Goal: Task Accomplishment & Management: Manage account settings

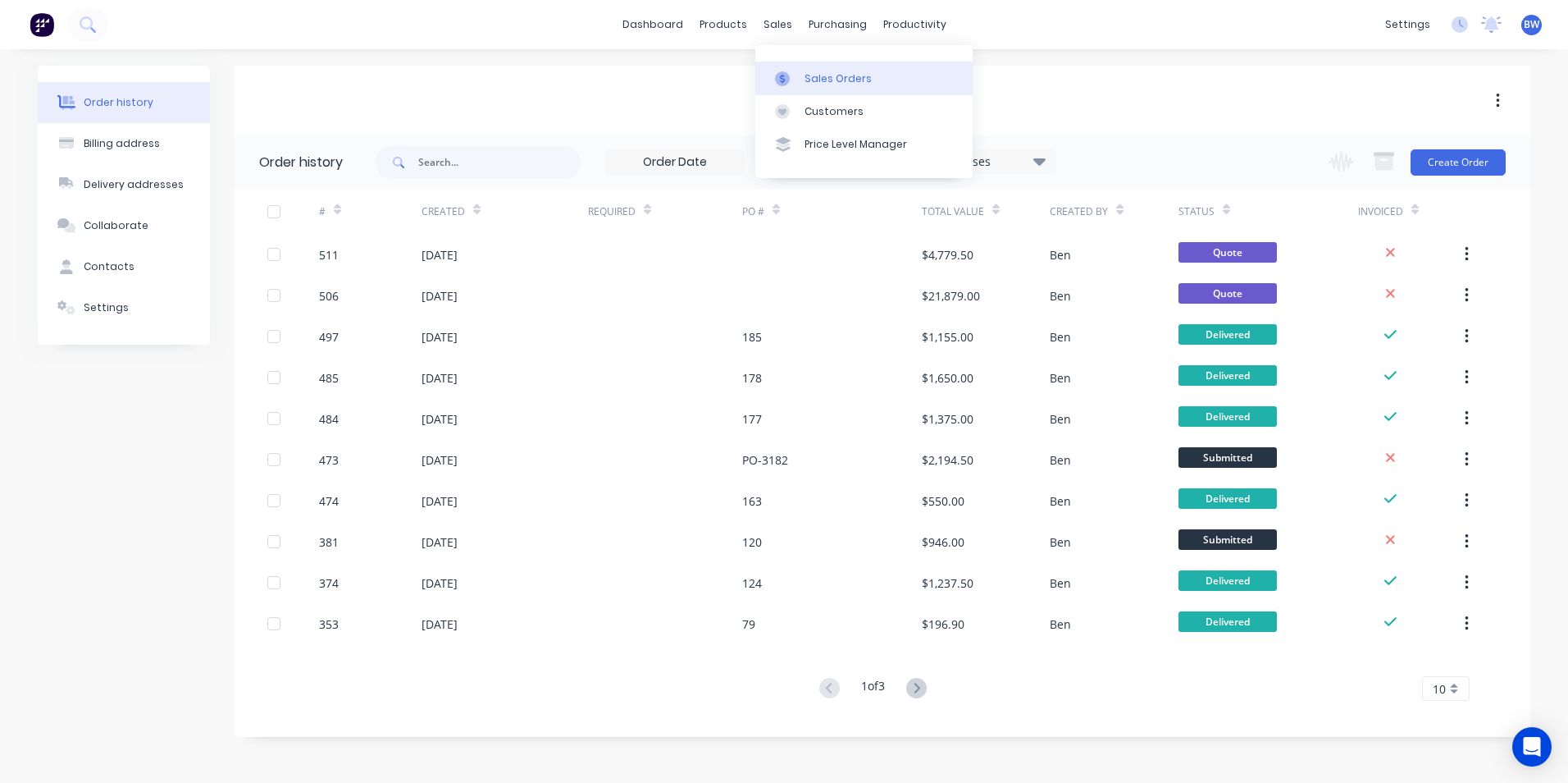
click at [780, 80] on g at bounding box center [783, 79] width 15 height 15
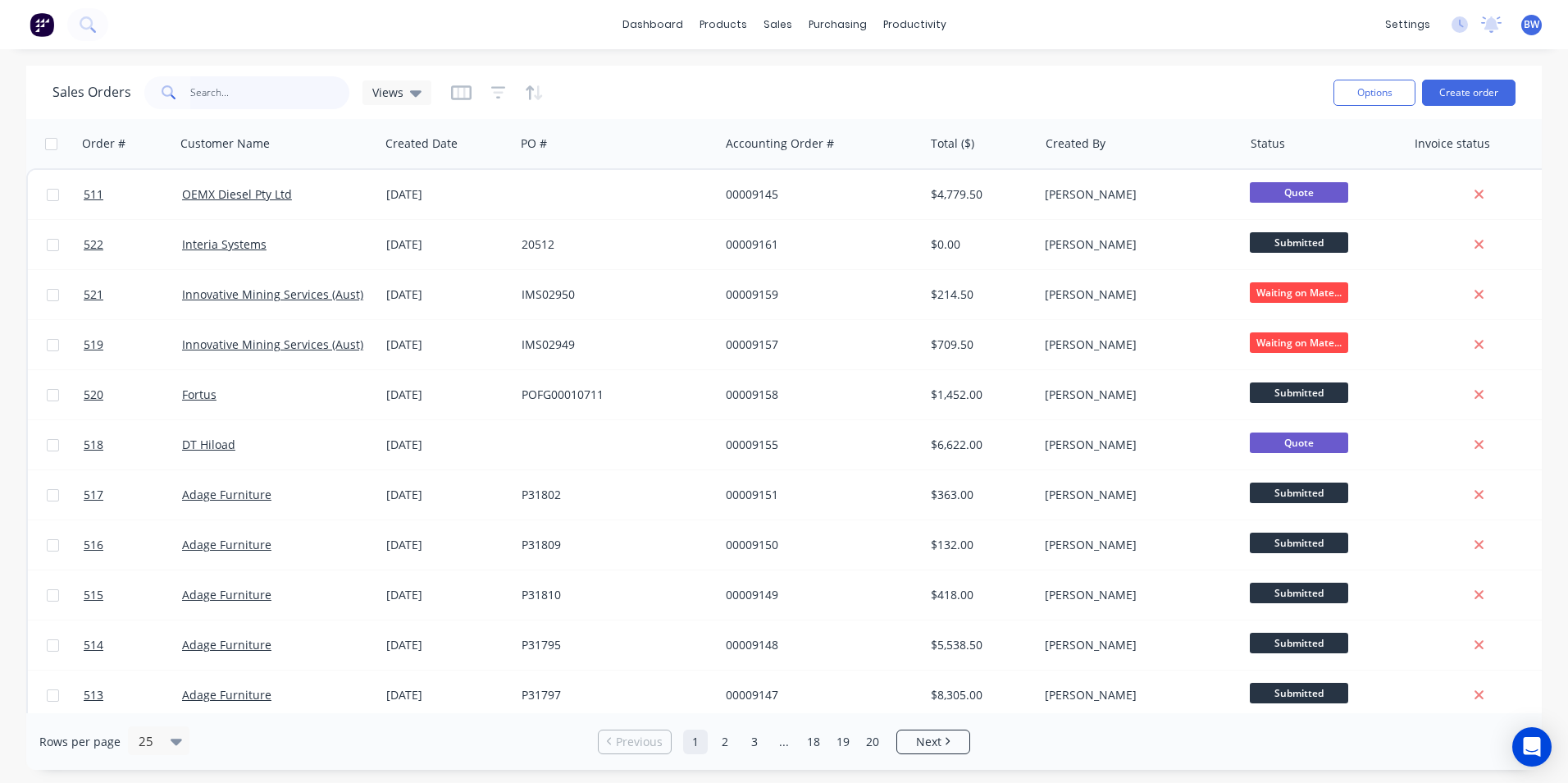
click at [291, 95] on input "text" at bounding box center [270, 93] width 160 height 33
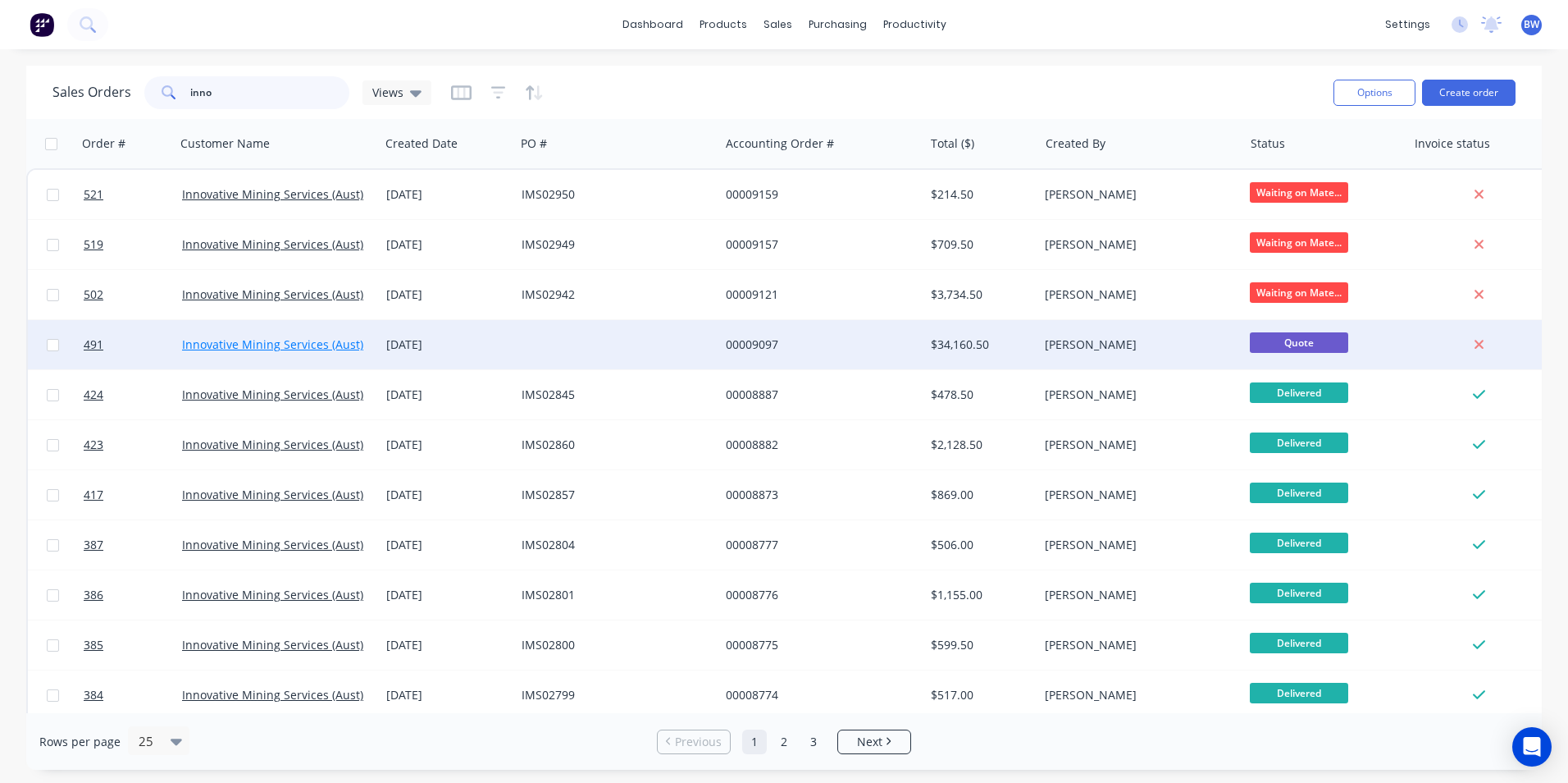
type input "inno"
click at [304, 351] on link "Innovative Mining Services (Aust) Pty Ltd" at bounding box center [292, 344] width 222 height 16
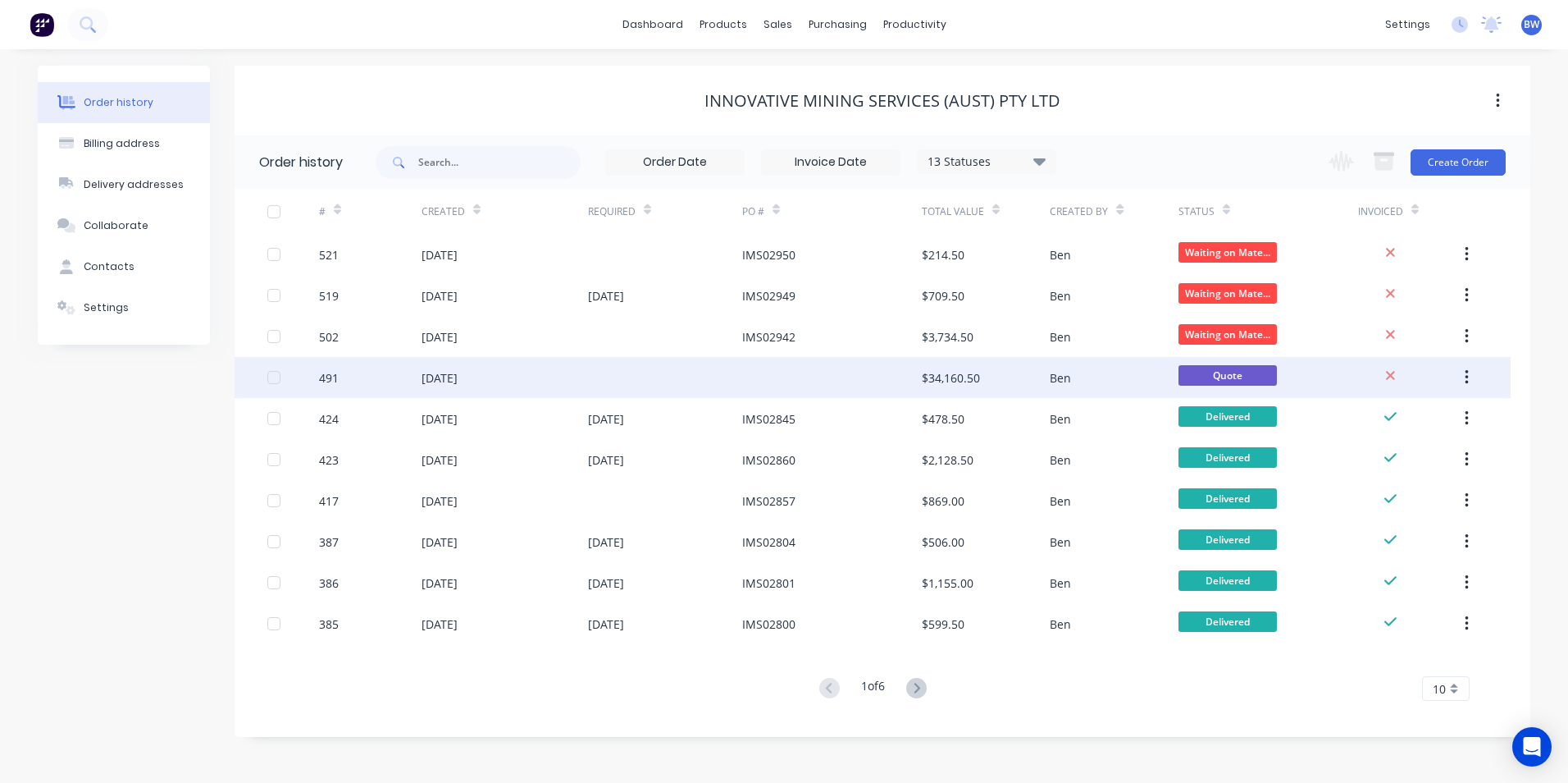
click at [361, 372] on div "491" at bounding box center [370, 377] width 102 height 41
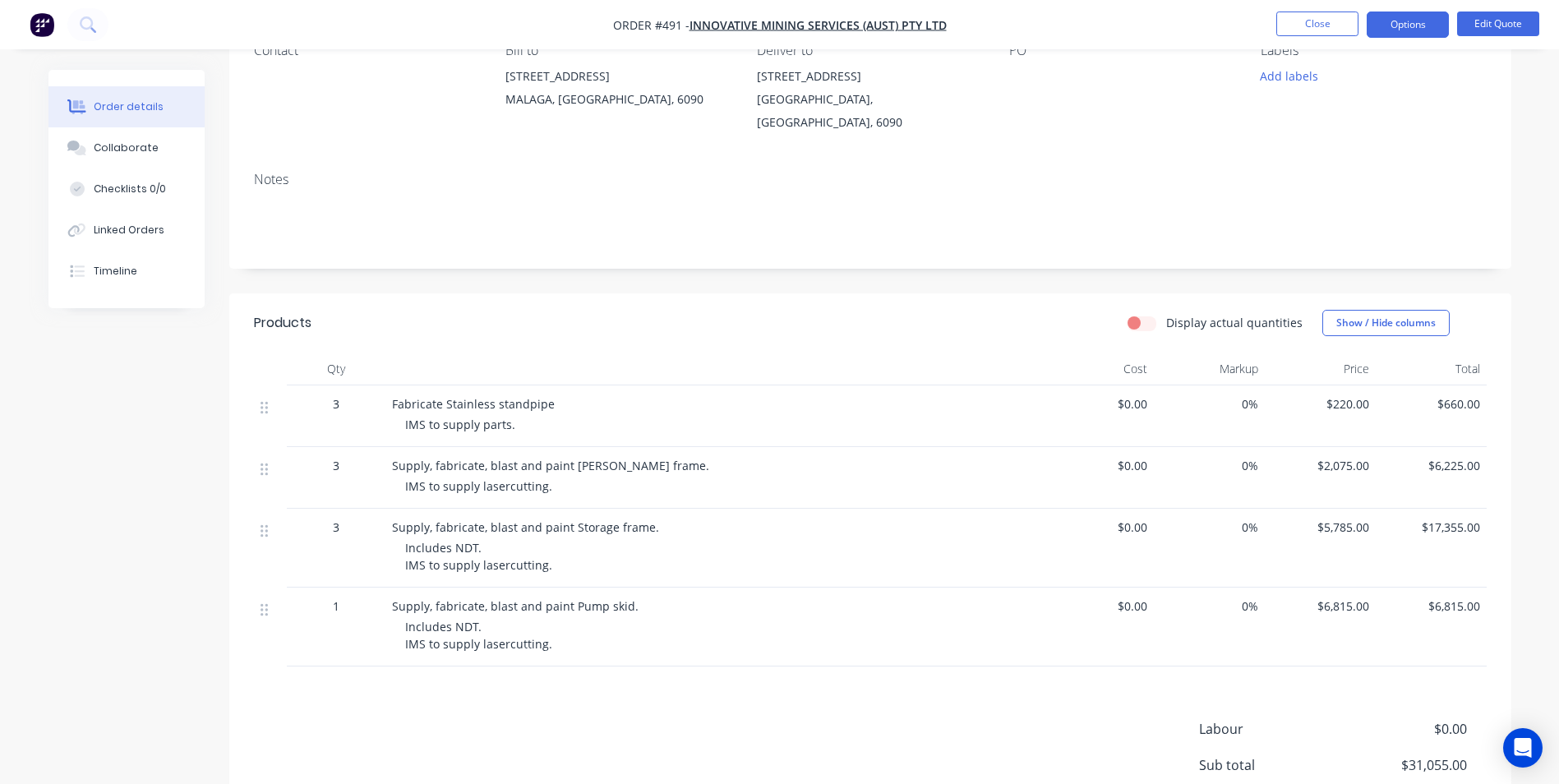
scroll to position [164, 0]
click at [391, 590] on div "Supply, fabricate, blast and paint Pump skid. Includes NDT. IMS to supply laser…" at bounding box center [714, 626] width 658 height 79
drag, startPoint x: 392, startPoint y: 589, endPoint x: 616, endPoint y: 630, distance: 227.7
click at [616, 630] on div "Supply, fabricate, blast and paint Pump skid. Includes NDT. IMS to supply laser…" at bounding box center [714, 626] width 658 height 79
copy div "Supply, fabricate, blast and paint Pump skid. Includes NDT. IMS to supply laser…"
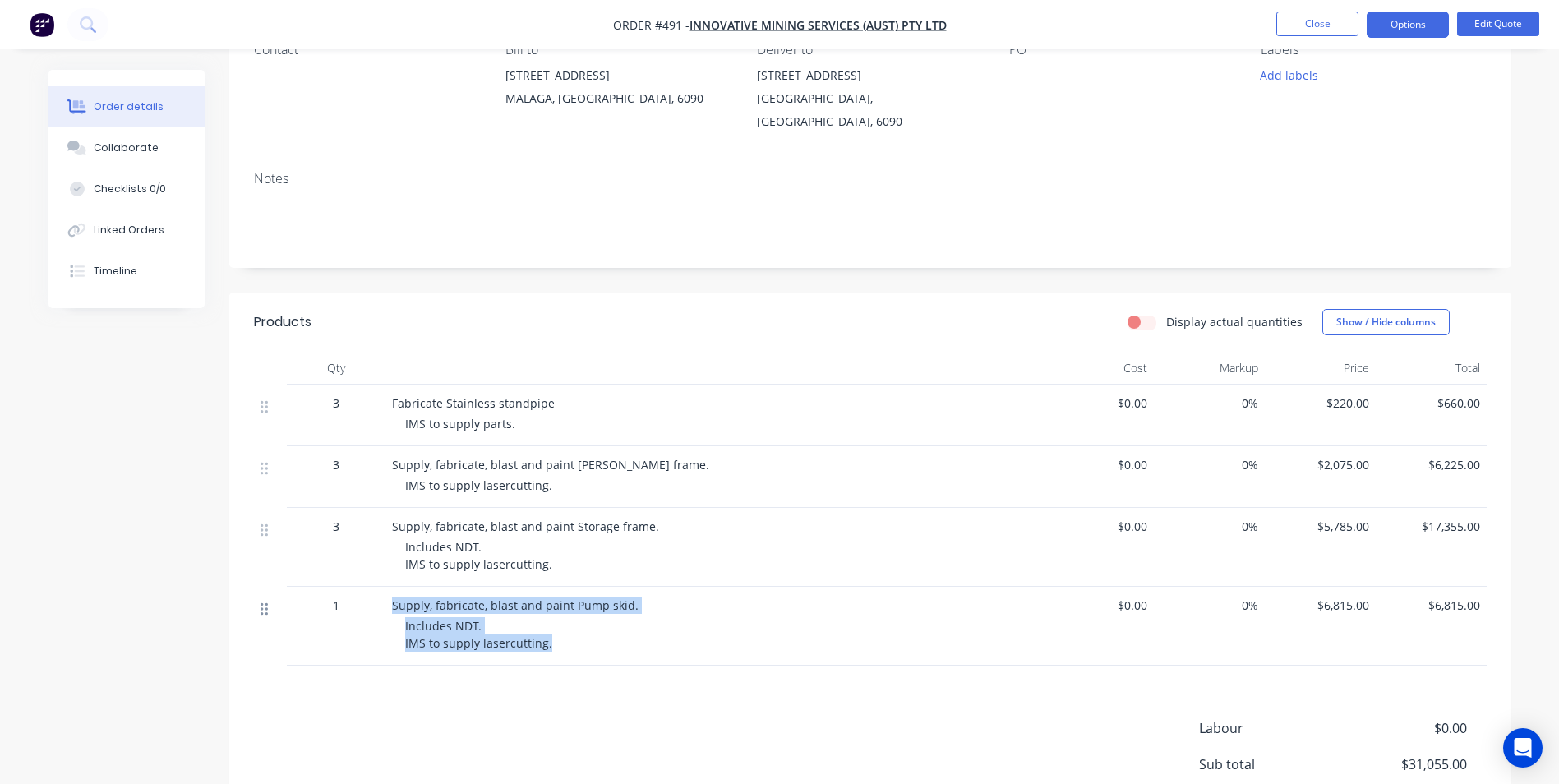
click at [265, 602] on icon at bounding box center [264, 609] width 7 height 15
drag, startPoint x: 265, startPoint y: 594, endPoint x: 298, endPoint y: 600, distance: 33.5
click at [298, 600] on div "1" at bounding box center [335, 626] width 99 height 79
drag, startPoint x: 889, startPoint y: 612, endPoint x: 623, endPoint y: 595, distance: 266.5
drag, startPoint x: 623, startPoint y: 595, endPoint x: 696, endPoint y: 607, distance: 74.0
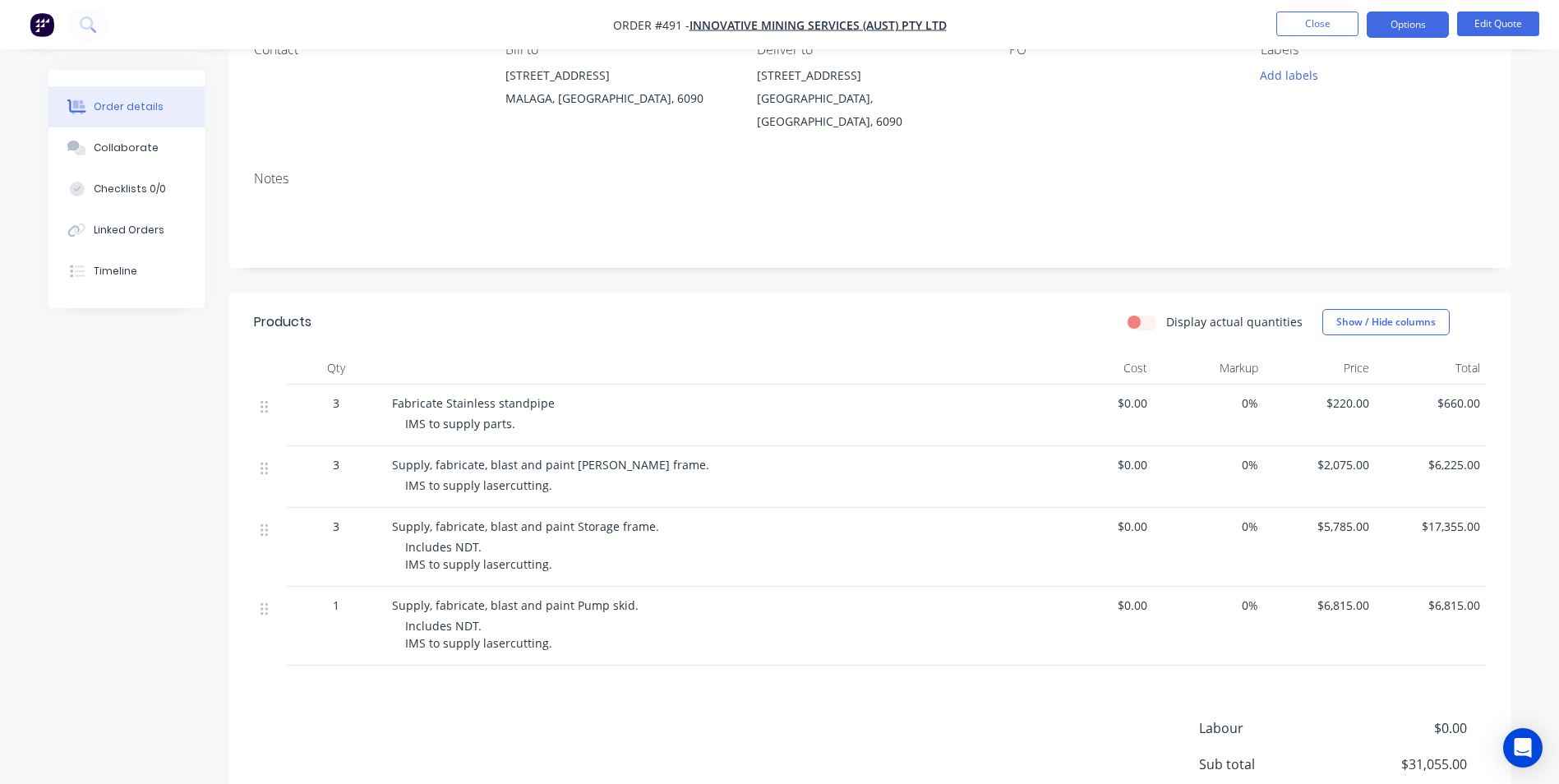
click at [696, 617] on div "Includes NDT. IMS to supply lasercutting." at bounding box center [721, 634] width 631 height 34
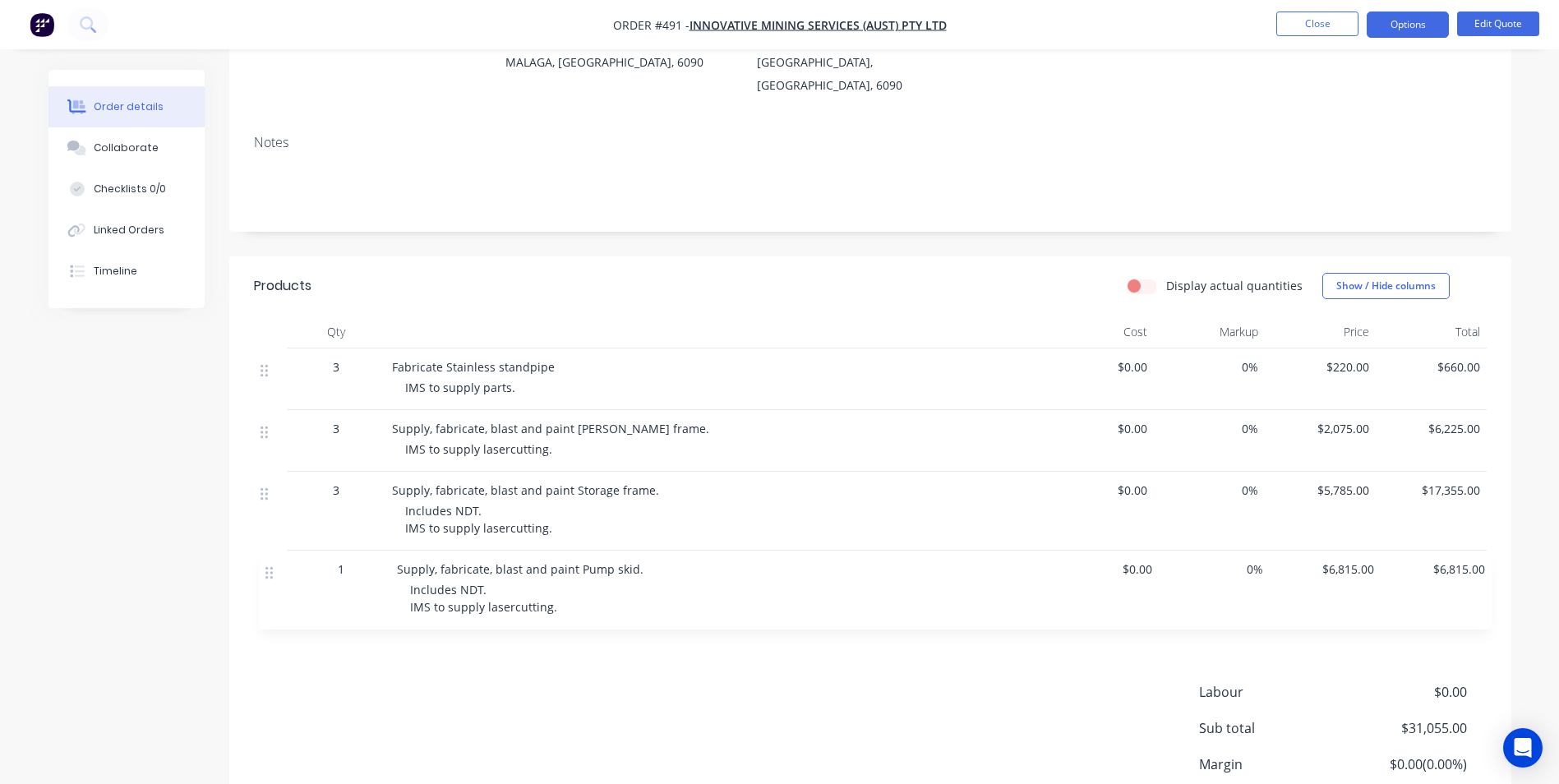
scroll to position [205, 0]
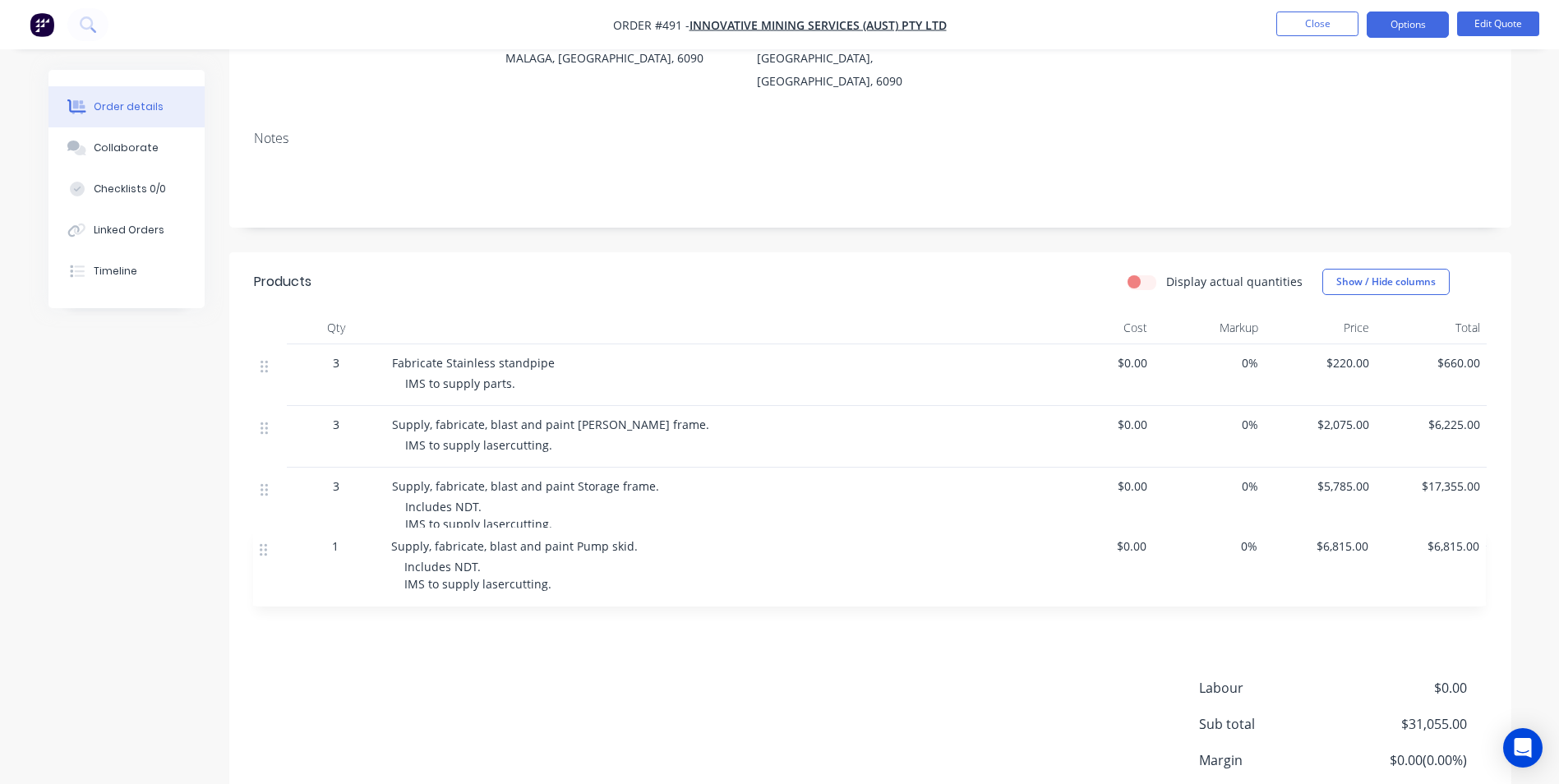
drag, startPoint x: 264, startPoint y: 603, endPoint x: 264, endPoint y: 564, distance: 39.0
click at [264, 564] on div "3 Fabricate Stainless standpipe IMS to supply parts. $0.00 0% $220.00 $660.00 3…" at bounding box center [871, 485] width 1233 height 281
click at [269, 556] on div at bounding box center [270, 568] width 19 height 22
drag, startPoint x: 269, startPoint y: 551, endPoint x: 277, endPoint y: 559, distance: 11.3
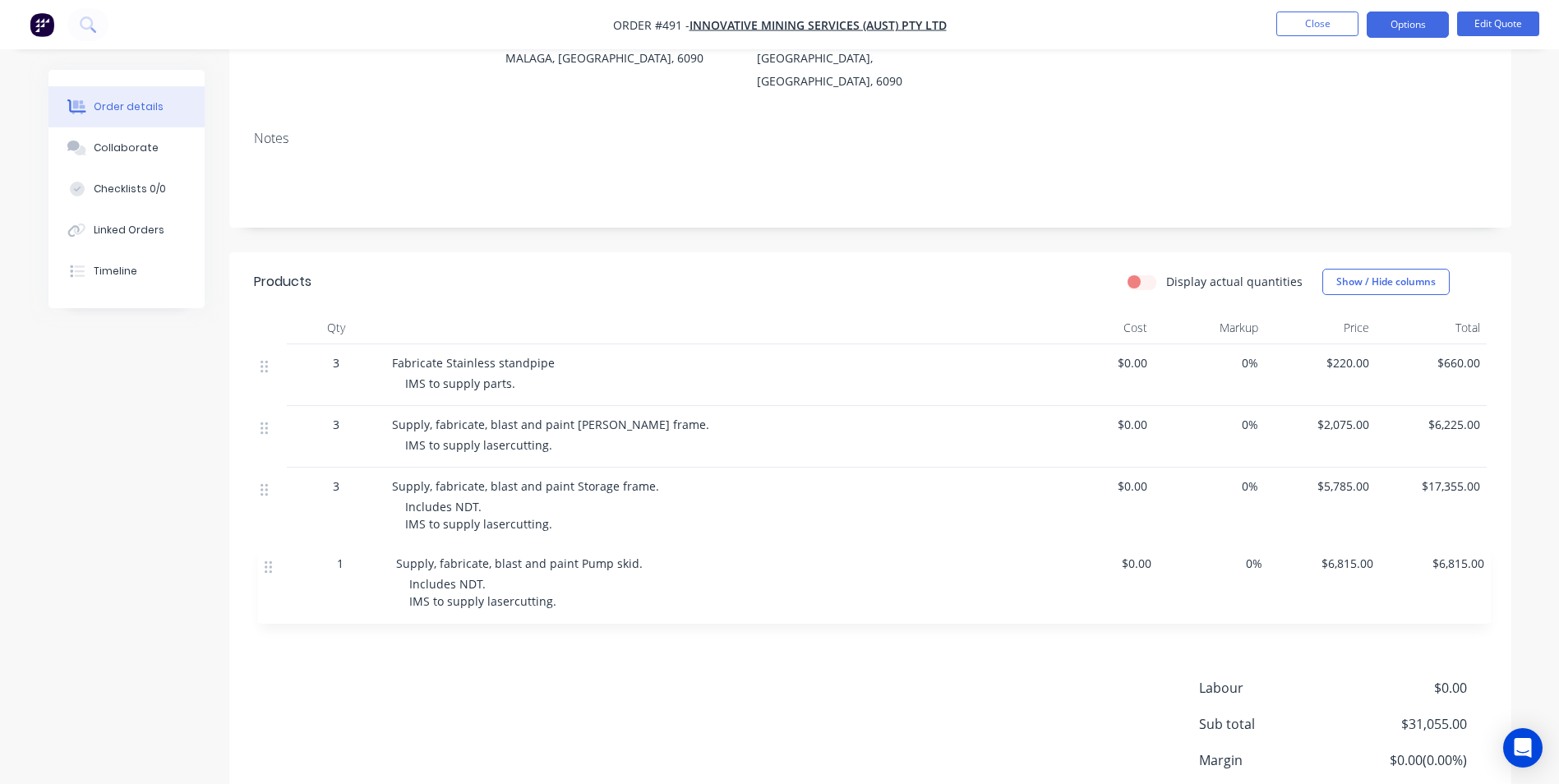
click at [277, 559] on div "3 Fabricate Stainless standpipe IMS to supply parts. $0.00 0% $220.00 $660.00 3…" at bounding box center [871, 485] width 1233 height 281
drag, startPoint x: 1266, startPoint y: 556, endPoint x: 546, endPoint y: 582, distance: 720.5
click at [546, 582] on div "Includes NDT. IMS to supply lasercutting." at bounding box center [721, 593] width 631 height 34
click at [551, 585] on div "Includes NDT. IMS to supply lasercutting." at bounding box center [721, 593] width 631 height 34
click at [549, 585] on div "Includes NDT. IMS to supply lasercutting." at bounding box center [721, 593] width 631 height 34
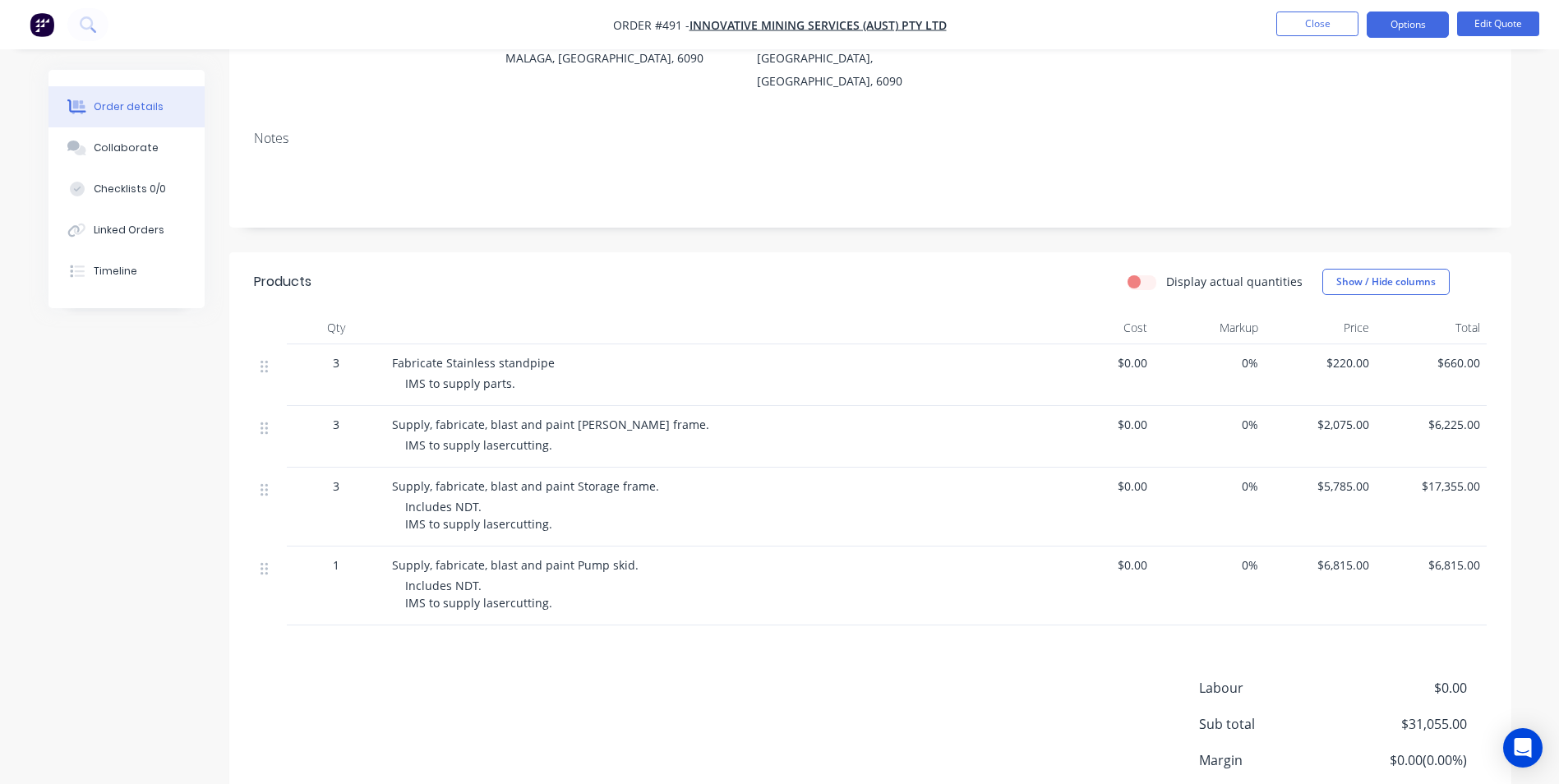
click at [544, 584] on span "Includes NDT. IMS to supply lasercutting." at bounding box center [479, 594] width 147 height 33
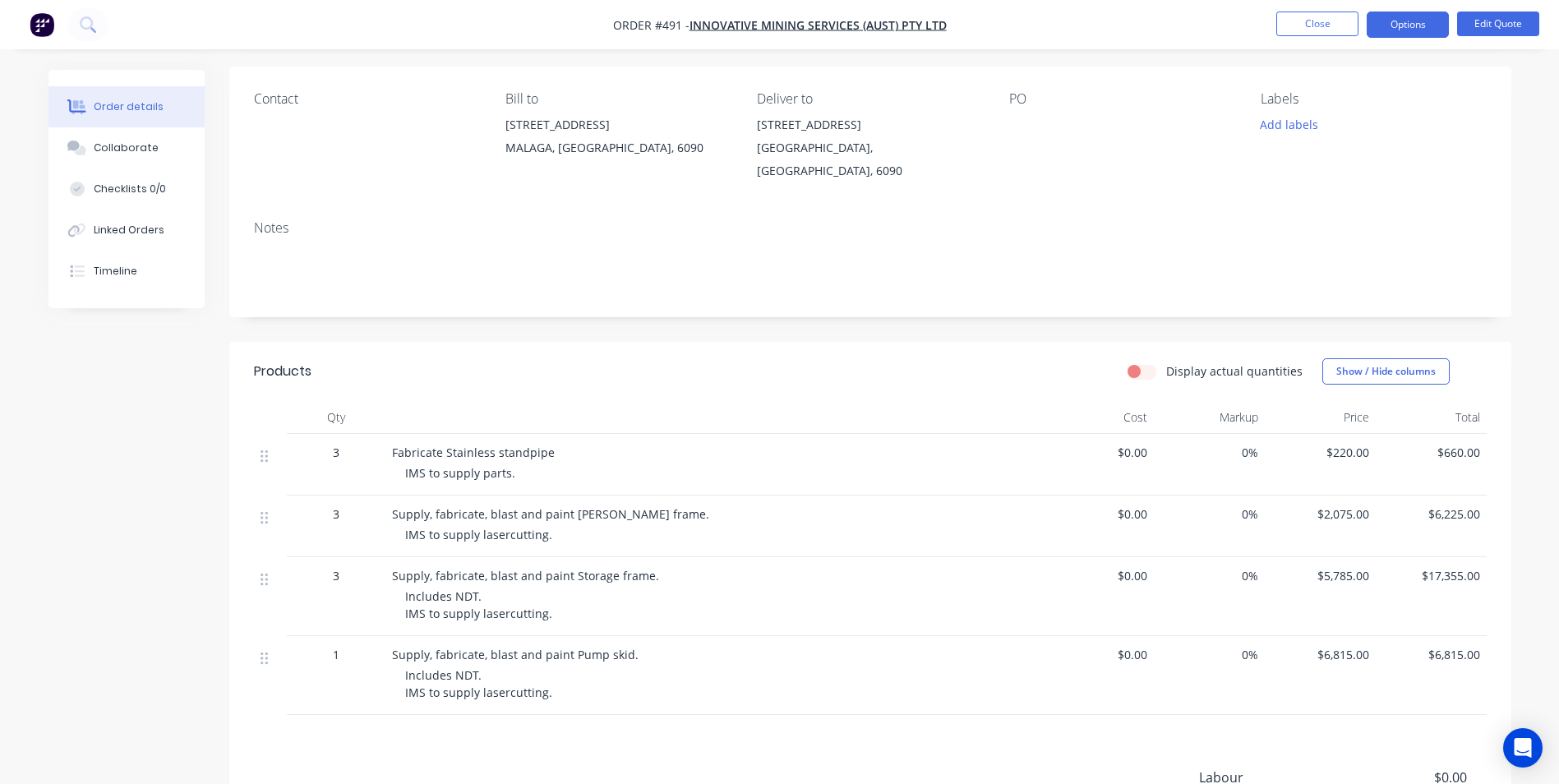
scroll to position [0, 0]
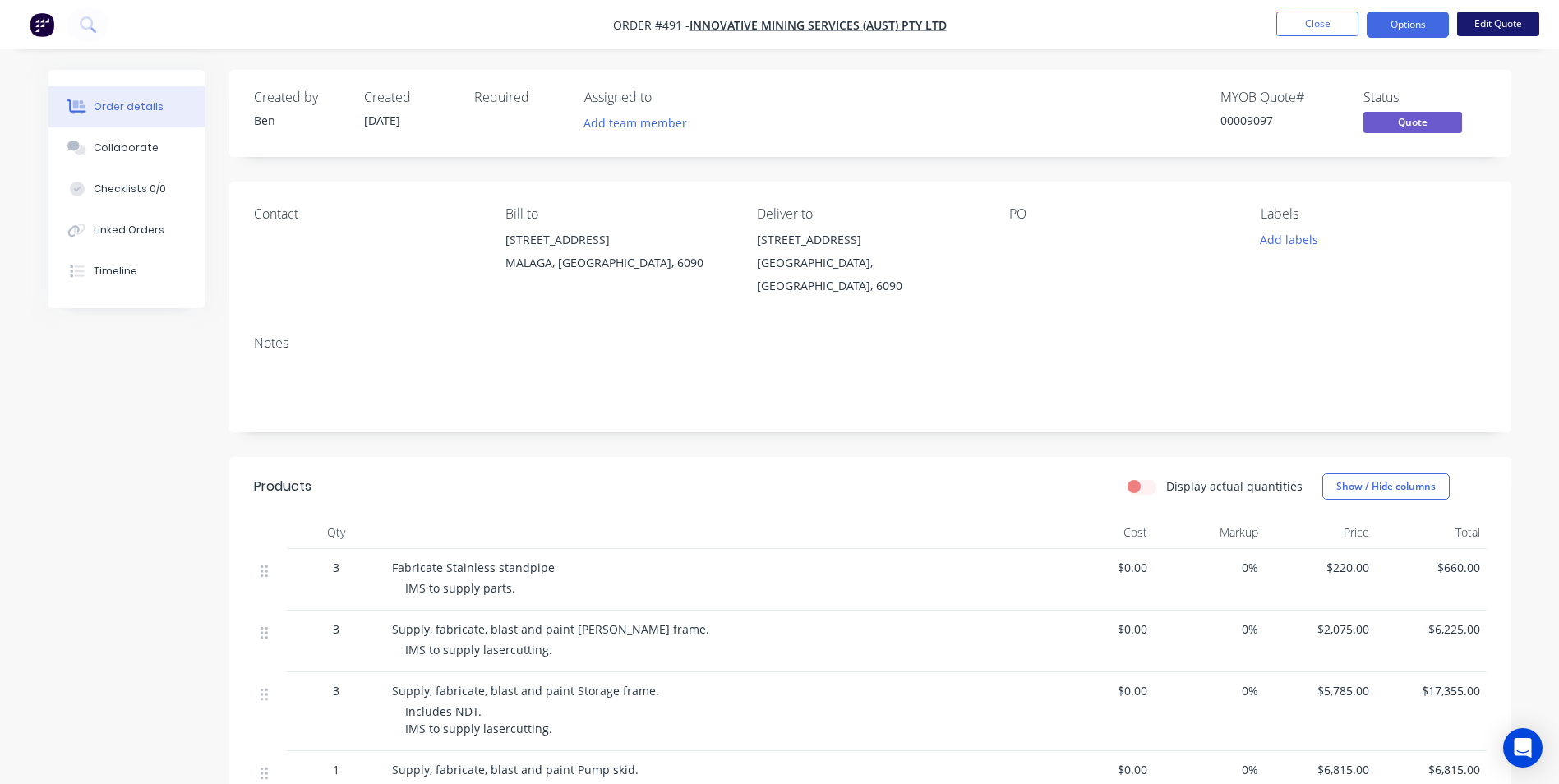
click at [1498, 26] on button "Edit Quote" at bounding box center [1497, 23] width 82 height 25
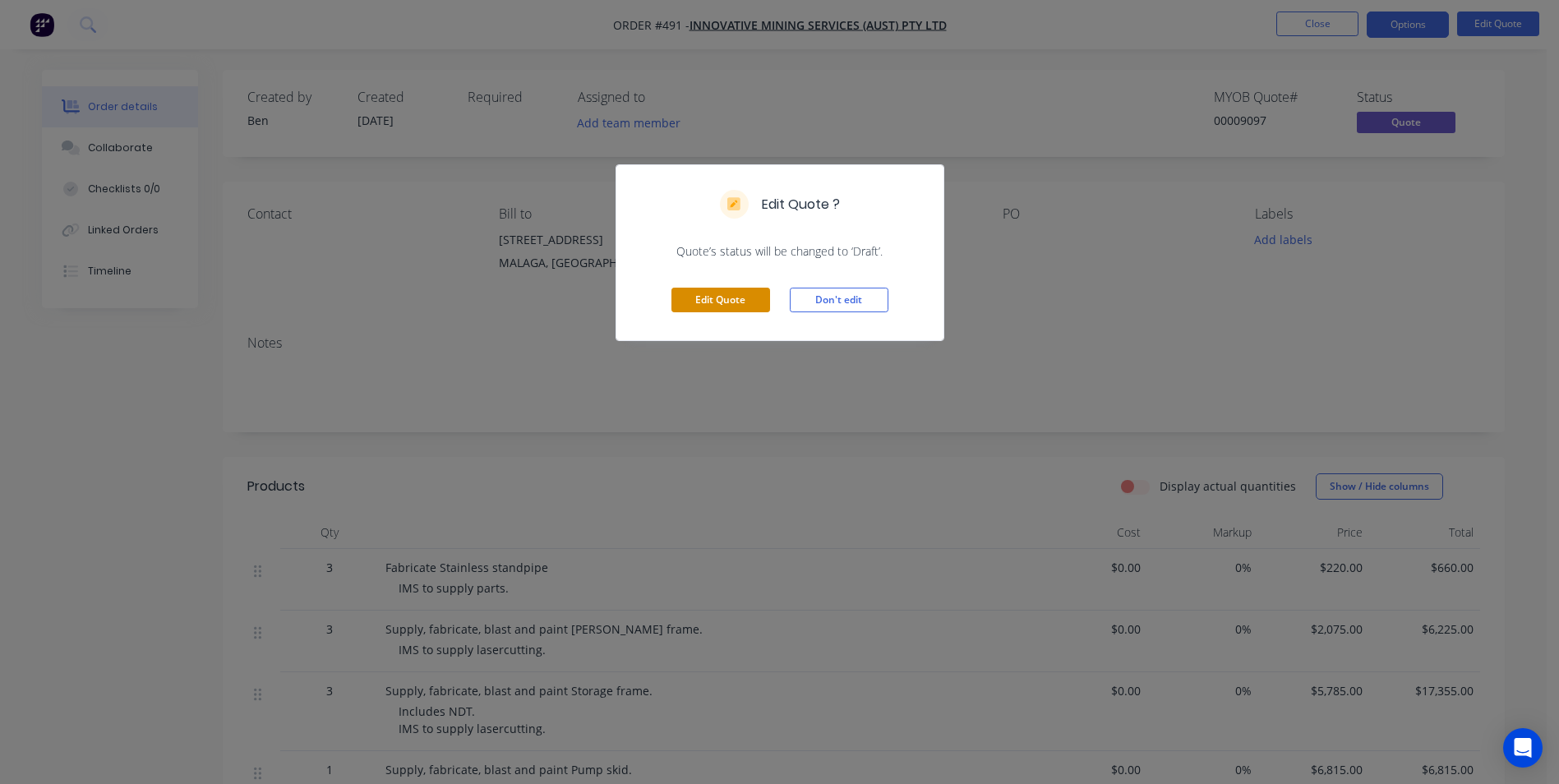
click at [726, 298] on button "Edit Quote" at bounding box center [721, 299] width 99 height 25
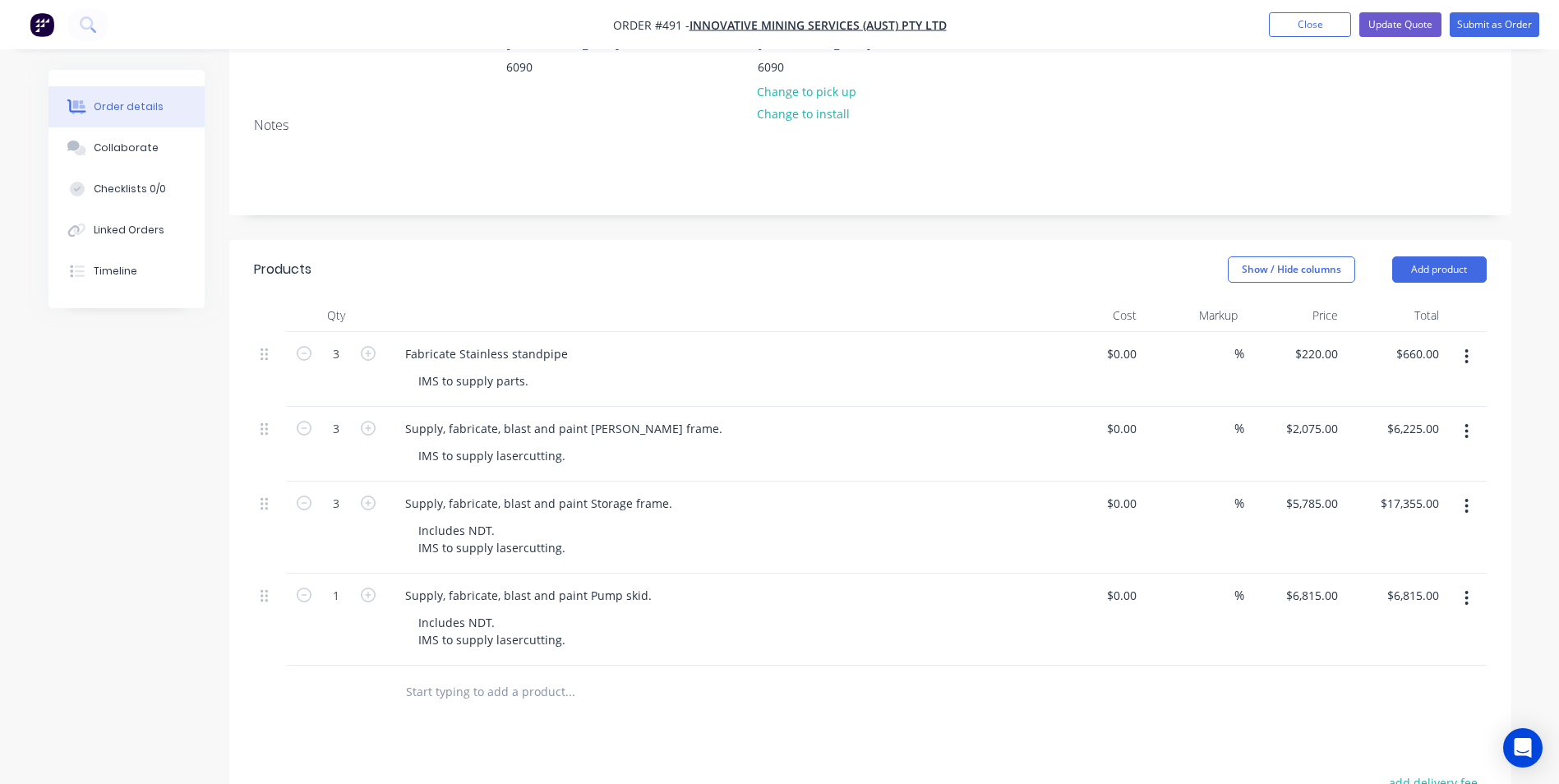
scroll to position [328, 0]
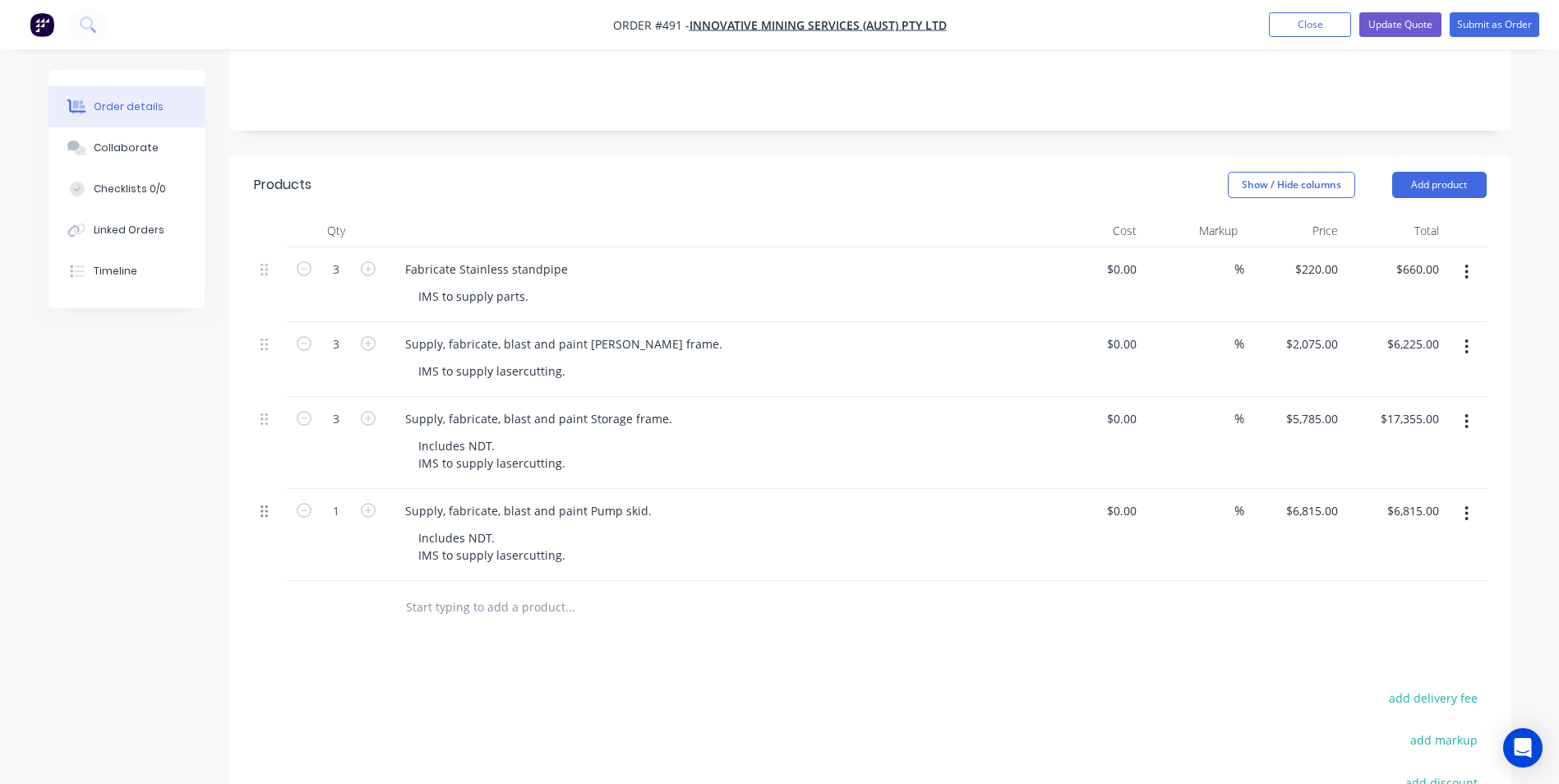
click at [265, 506] on icon at bounding box center [264, 511] width 7 height 12
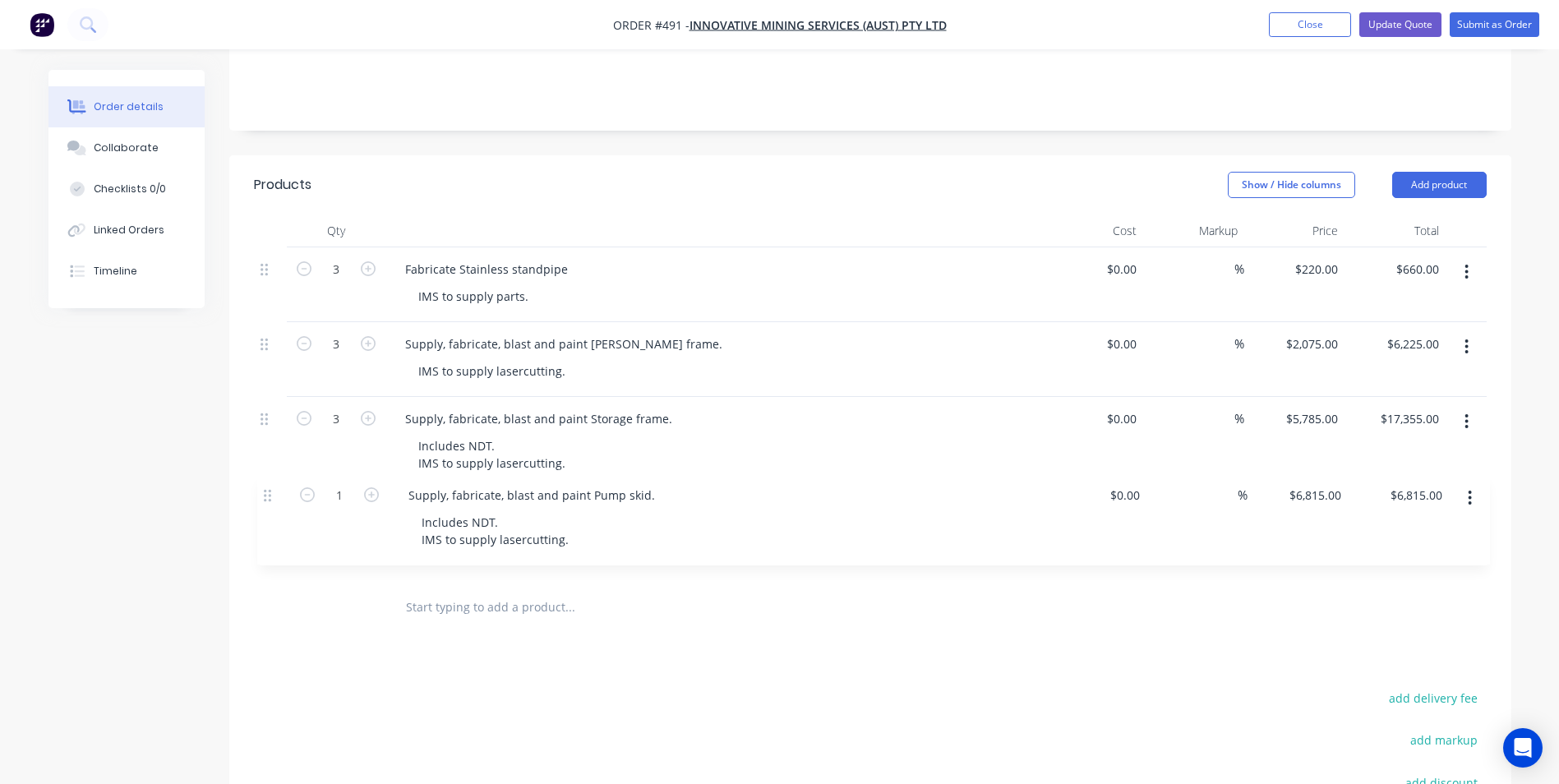
drag, startPoint x: 268, startPoint y: 490, endPoint x: 271, endPoint y: 502, distance: 12.4
click at [271, 502] on div "3 Fabricate Stainless standpipe IMS to supply parts. $0.00 $0.00 % $220.00 $220…" at bounding box center [871, 414] width 1233 height 333
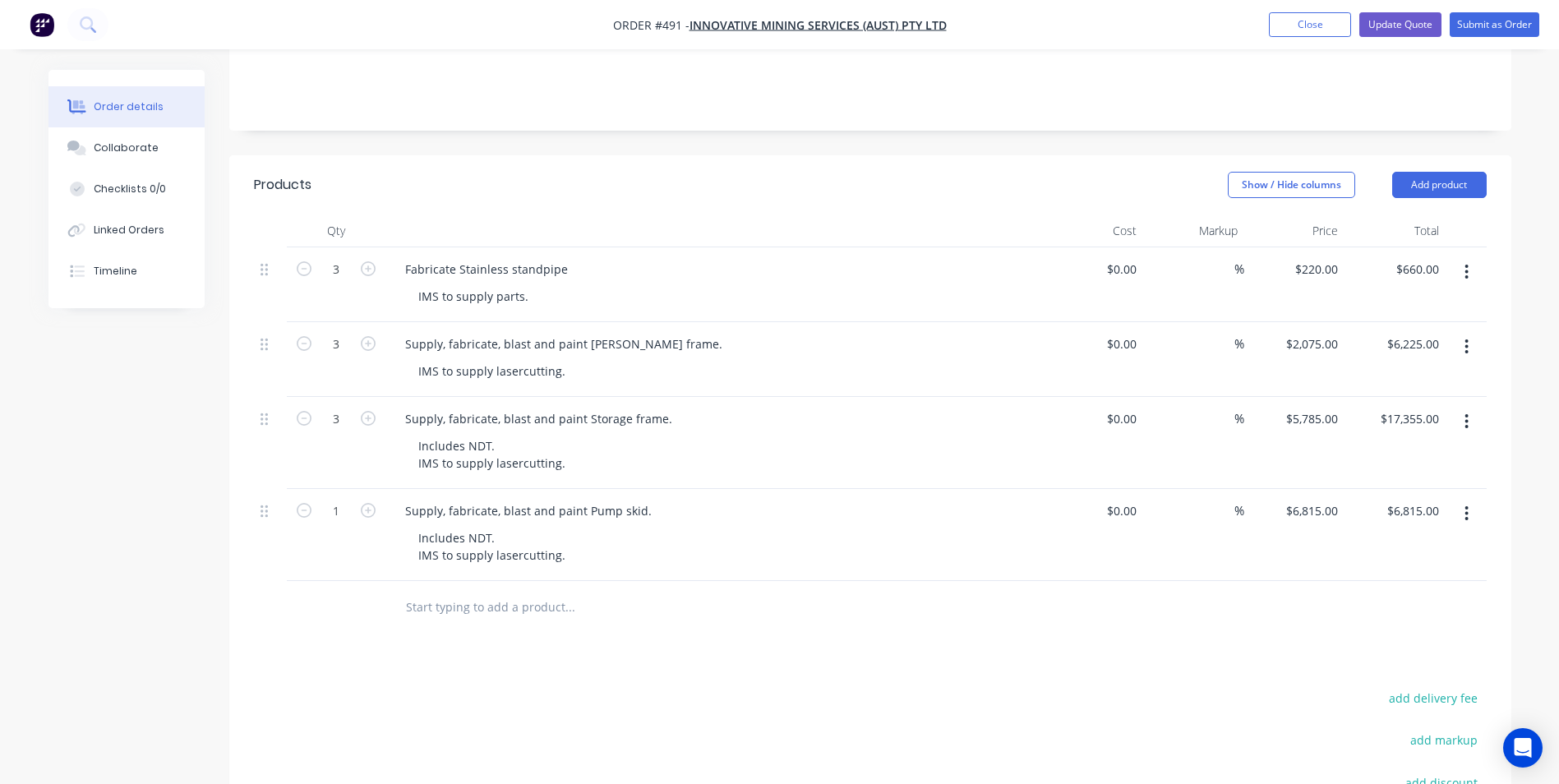
drag, startPoint x: 531, startPoint y: 487, endPoint x: 896, endPoint y: 508, distance: 365.6
drag, startPoint x: 896, startPoint y: 508, endPoint x: 821, endPoint y: 498, distance: 75.7
click at [821, 498] on div "Supply, fabricate, blast and paint Pump skid." at bounding box center [713, 510] width 644 height 24
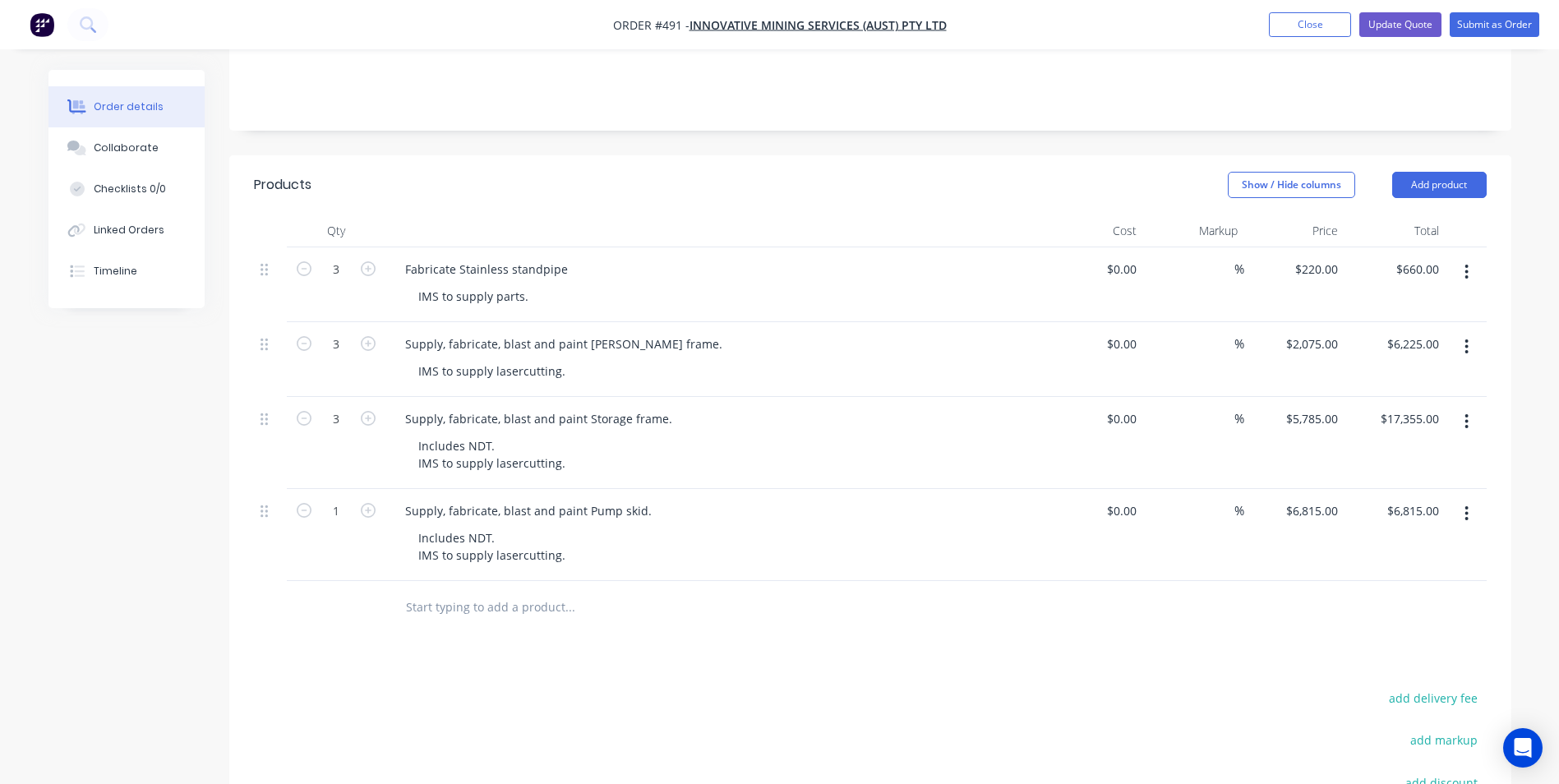
click at [821, 498] on div "Supply, fabricate, blast and paint Pump skid." at bounding box center [713, 510] width 644 height 24
drag, startPoint x: 821, startPoint y: 498, endPoint x: 780, endPoint y: 542, distance: 60.1
click at [780, 542] on div "Includes NDT. IMS to supply lasercutting." at bounding box center [721, 546] width 631 height 41
click at [1469, 505] on icon "button" at bounding box center [1466, 514] width 4 height 18
click at [1372, 643] on div "Delete" at bounding box center [1408, 655] width 126 height 24
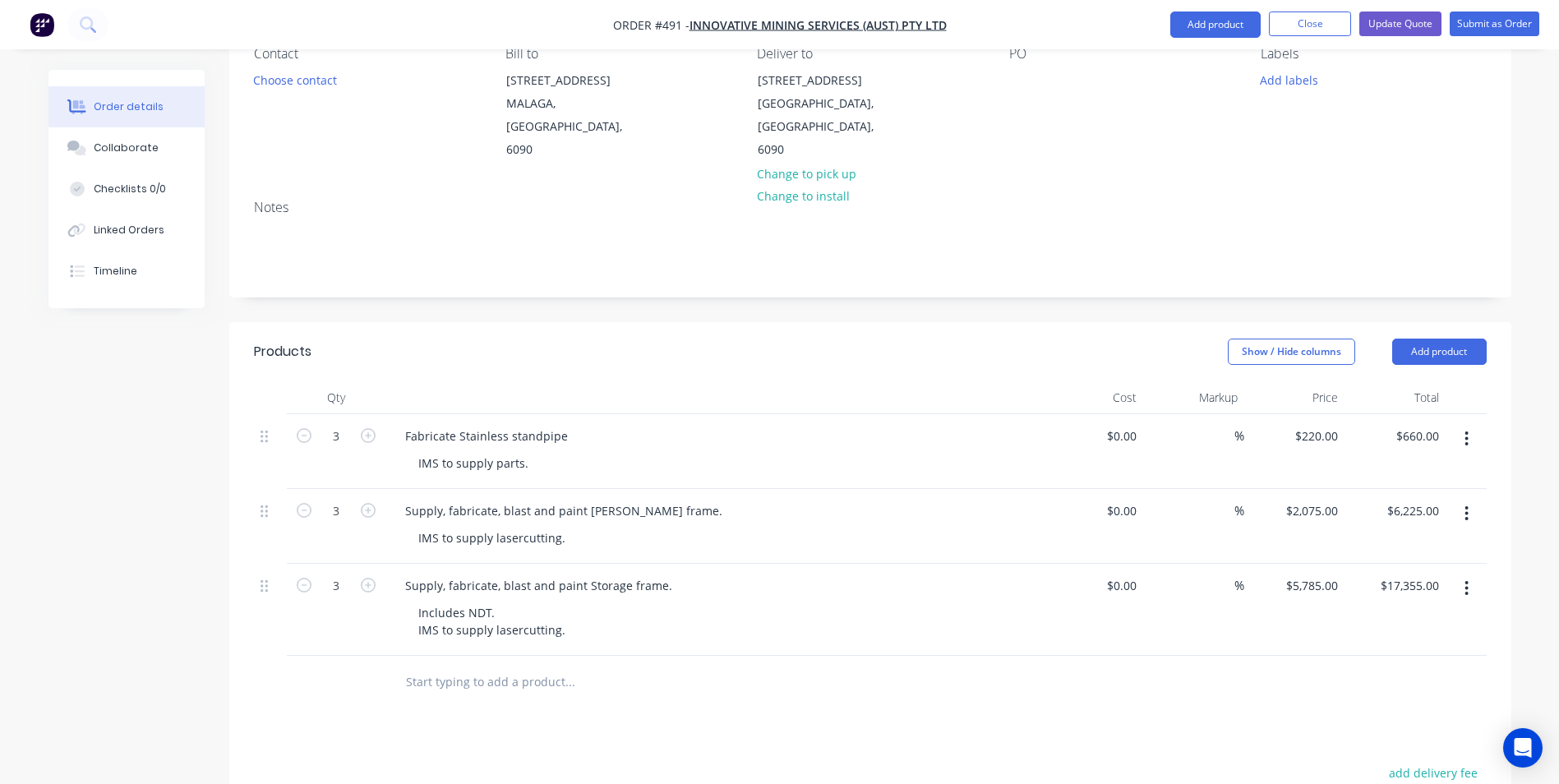
scroll to position [0, 0]
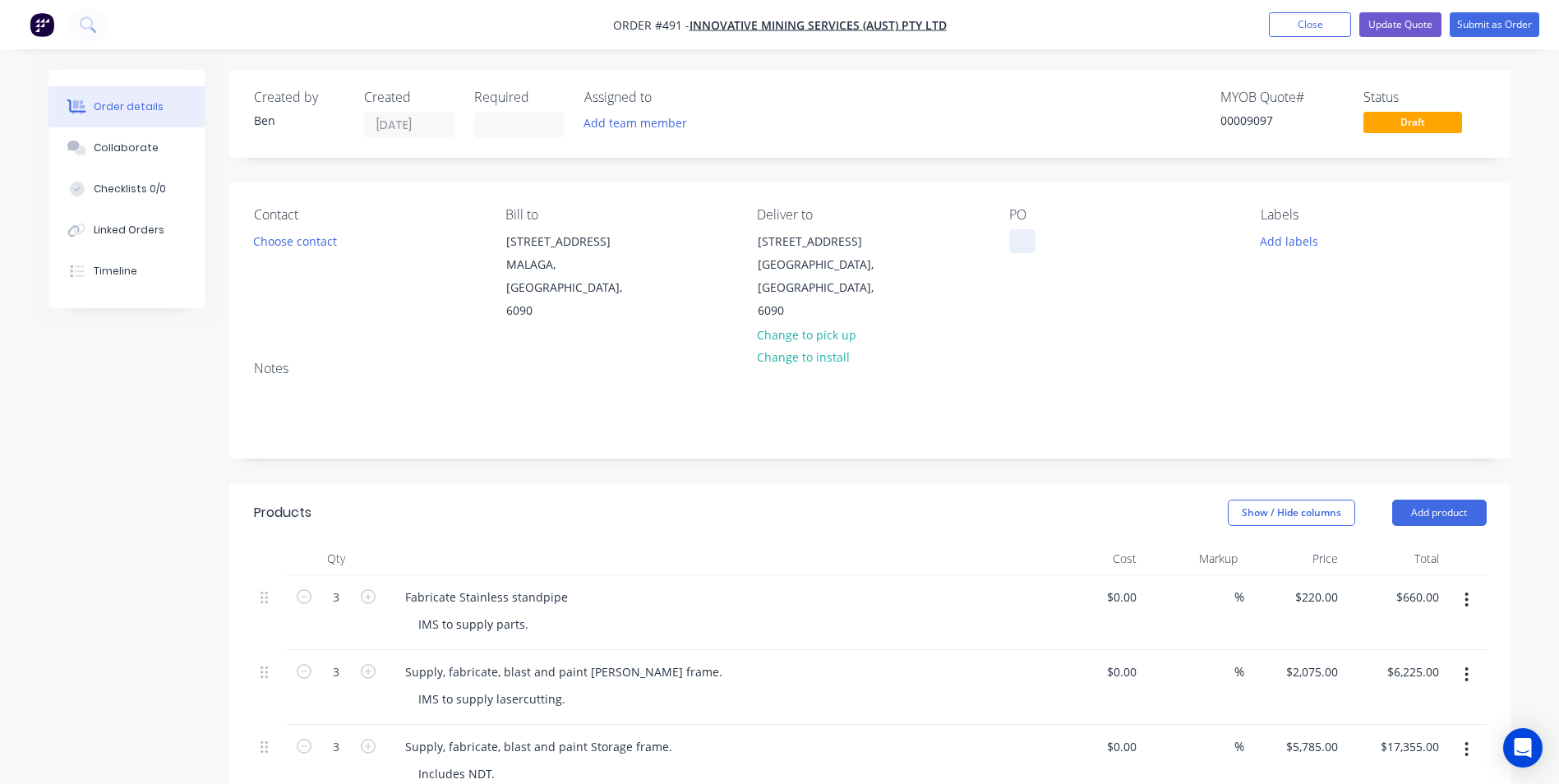
click at [1025, 239] on div at bounding box center [1022, 241] width 27 height 24
click at [1471, 26] on button "Submit as Order" at bounding box center [1494, 24] width 89 height 25
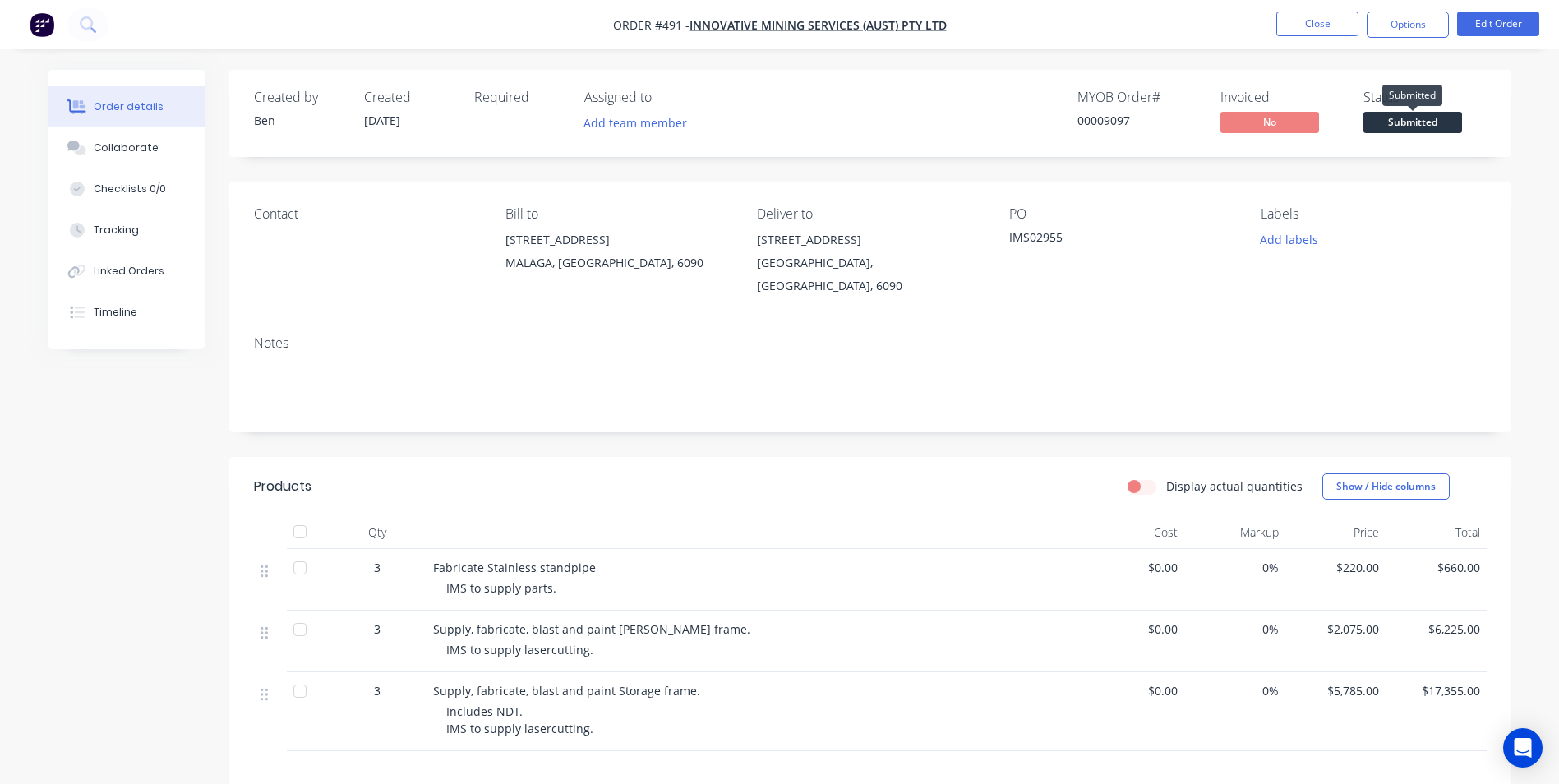
click at [1426, 126] on span "Submitted" at bounding box center [1412, 122] width 99 height 20
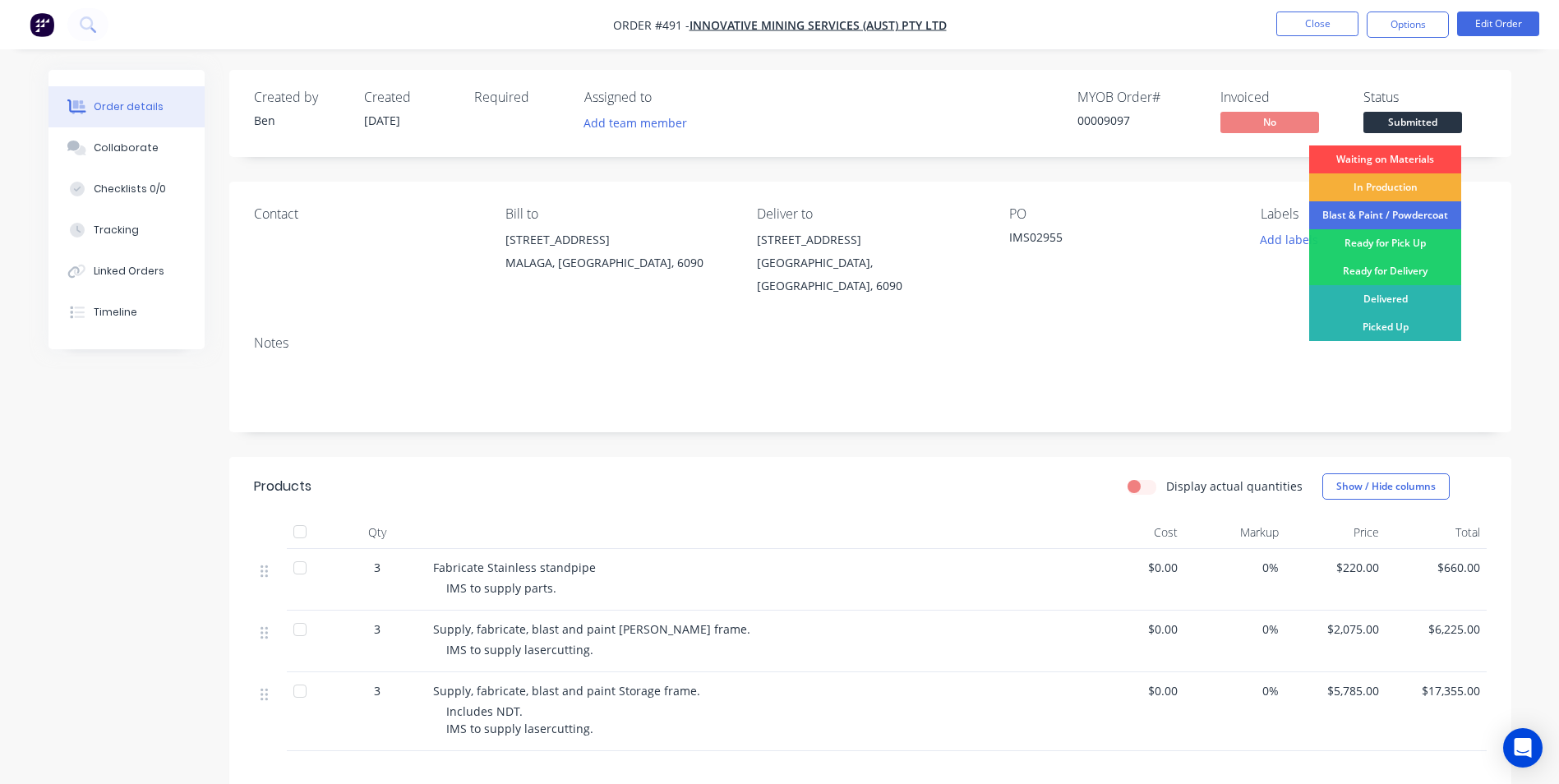
click at [1404, 157] on div "Waiting on Materials" at bounding box center [1385, 159] width 152 height 28
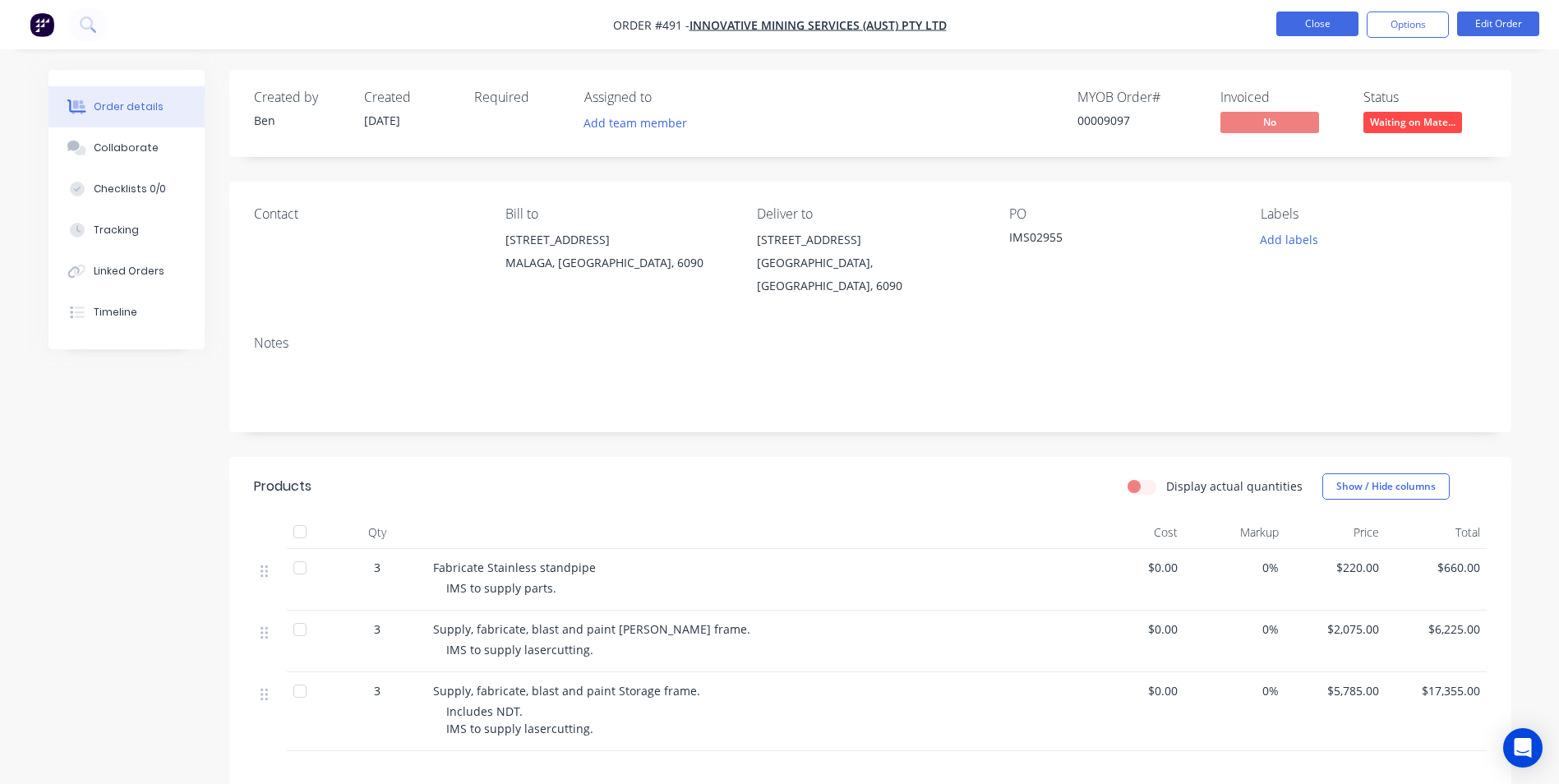
click at [1319, 19] on button "Close" at bounding box center [1317, 23] width 82 height 25
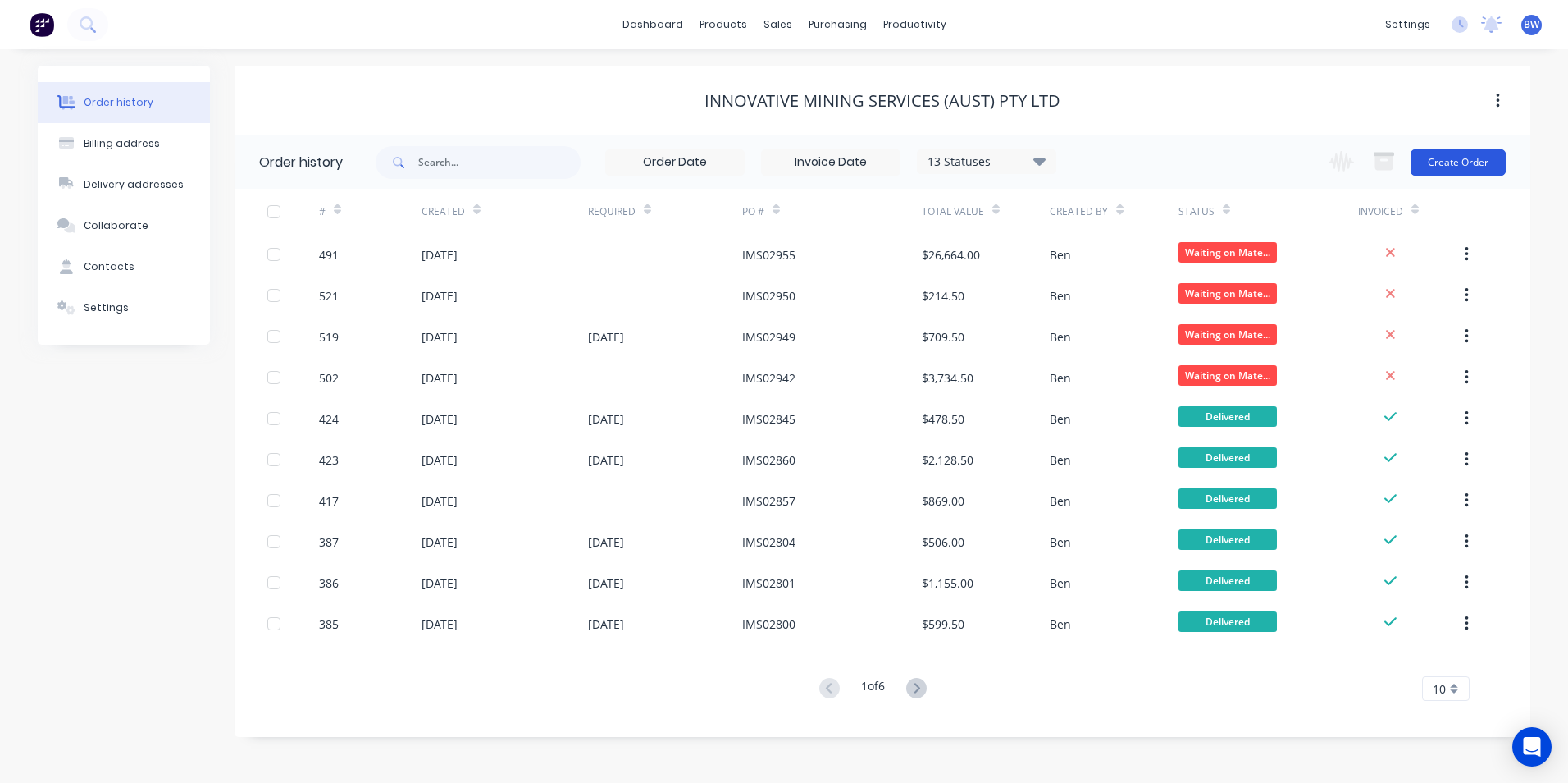
click at [1447, 158] on button "Create Order" at bounding box center [1458, 162] width 95 height 27
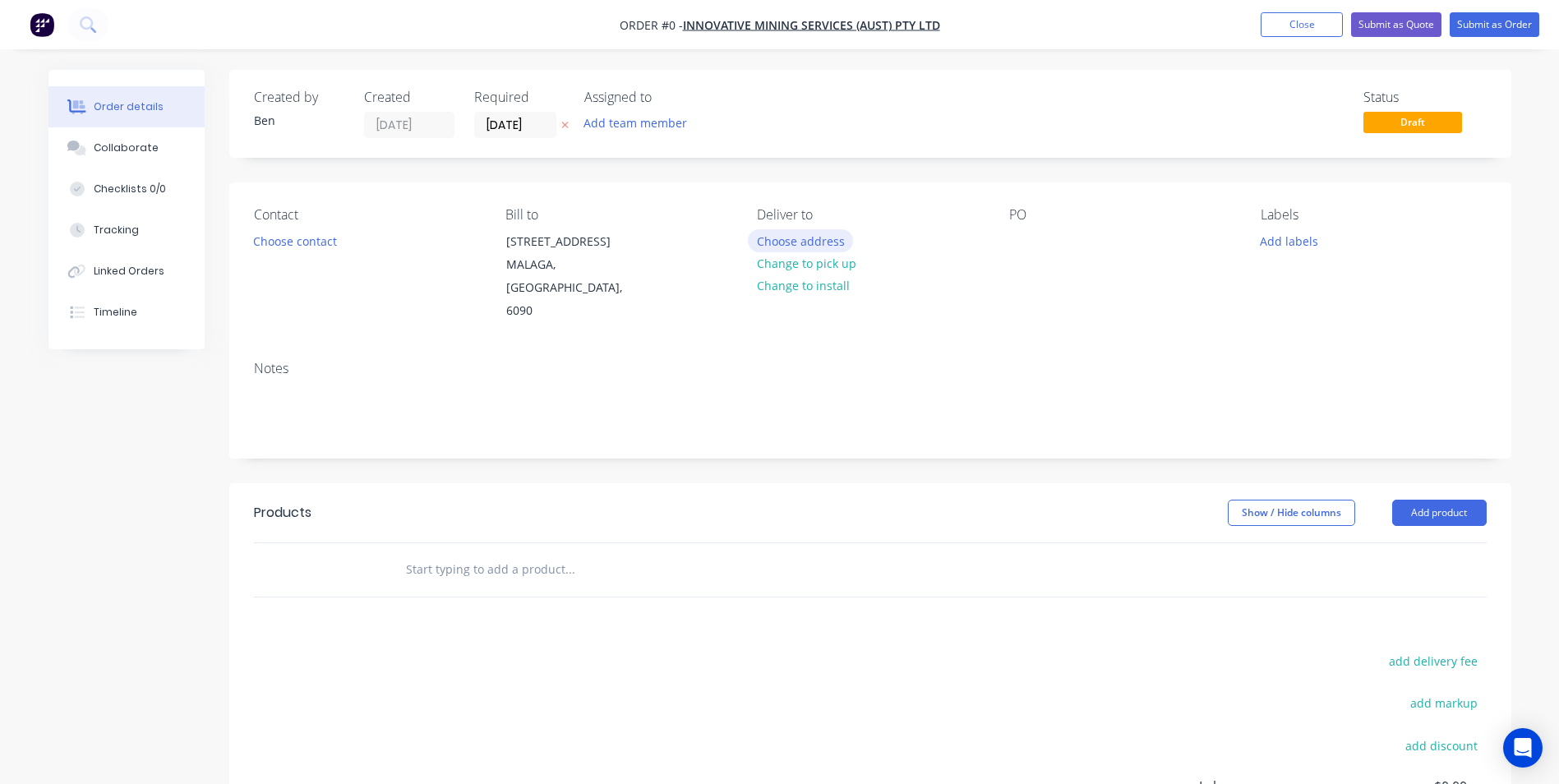
click at [826, 238] on button "Choose address" at bounding box center [801, 240] width 105 height 22
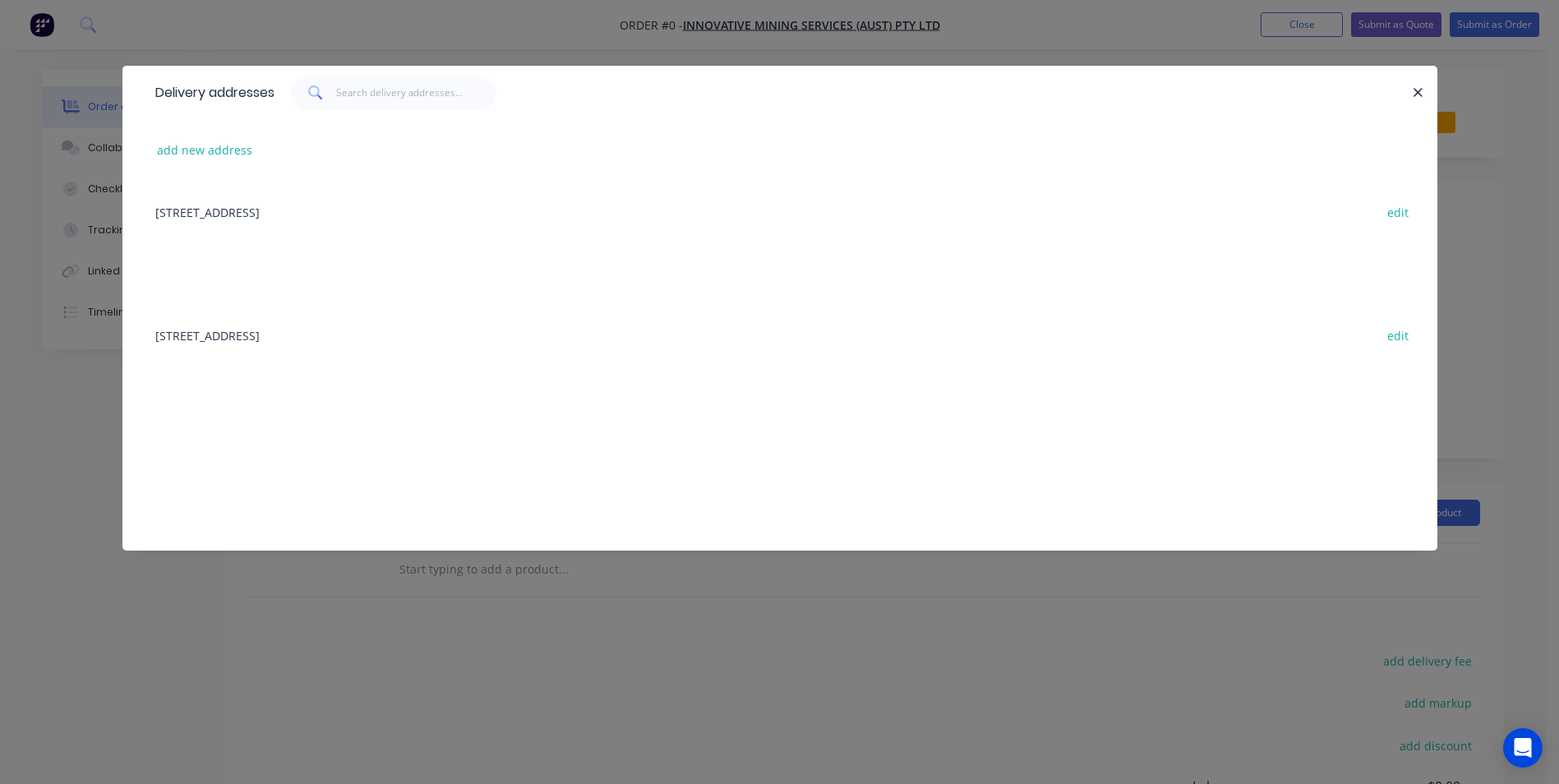
click at [387, 219] on div "[STREET_ADDRESS] edit" at bounding box center [780, 211] width 1266 height 62
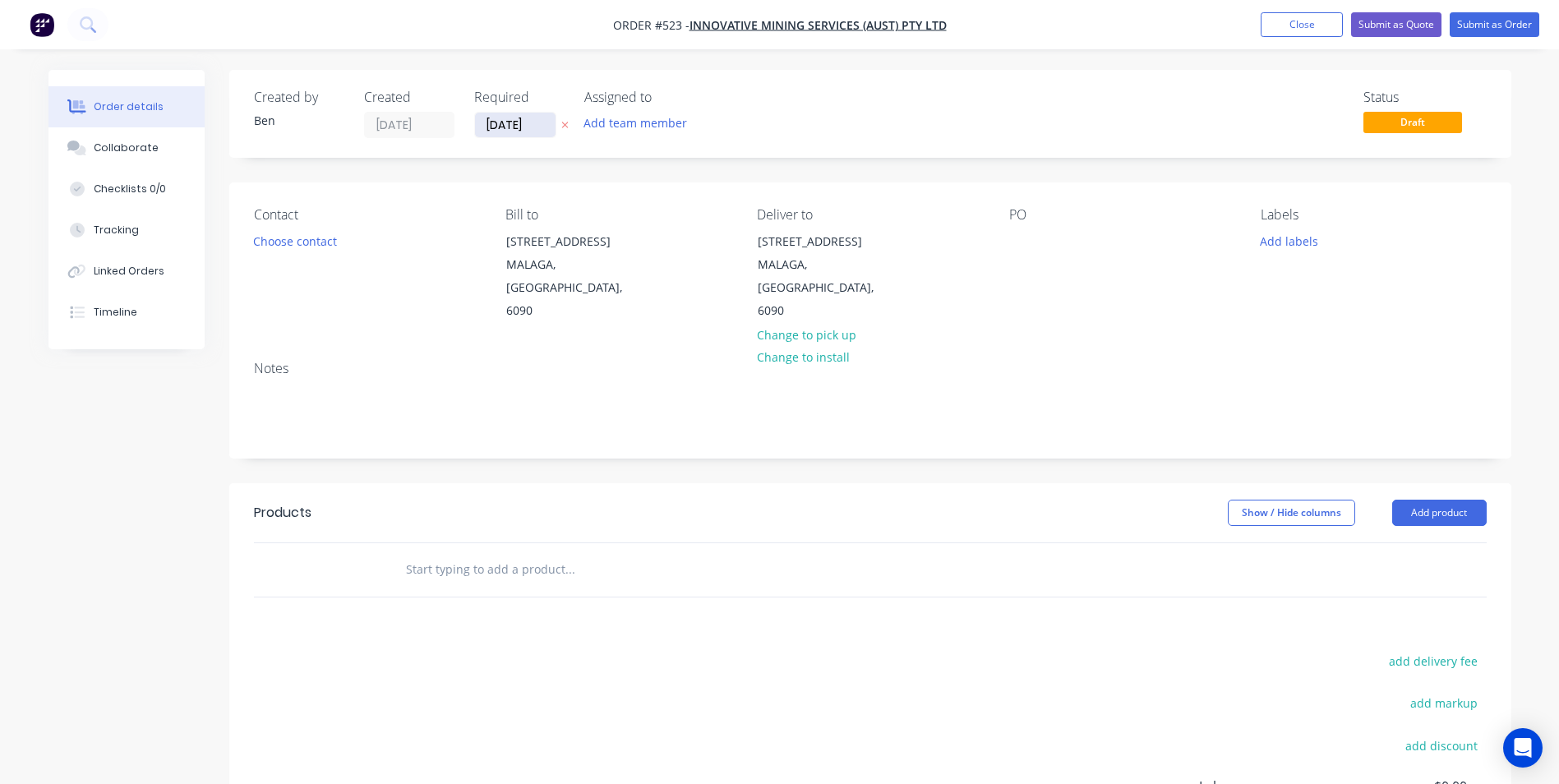
click at [508, 125] on input "[DATE]" at bounding box center [515, 124] width 80 height 25
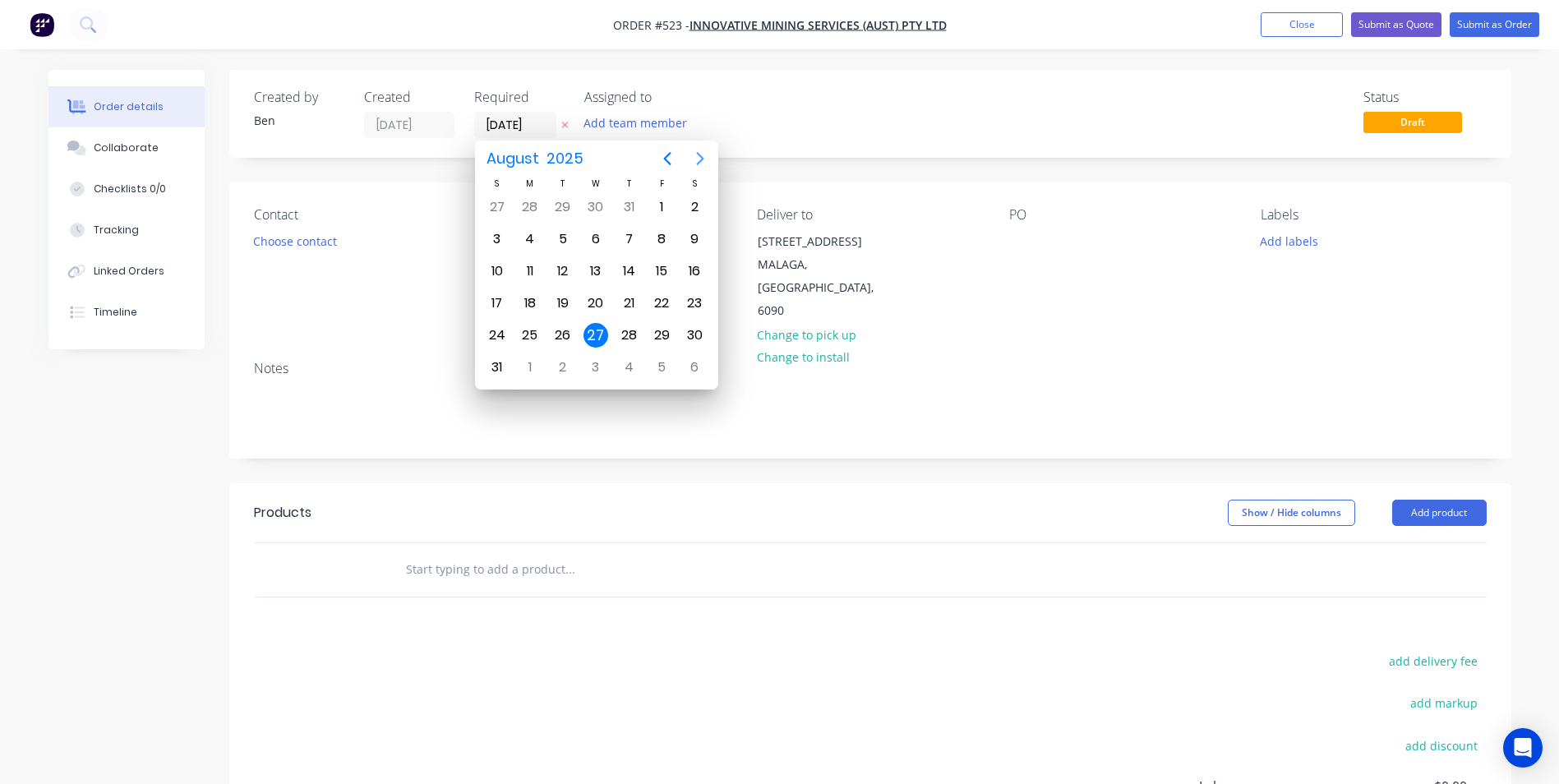
click at [694, 159] on icon "Next page" at bounding box center [699, 158] width 19 height 19
click at [600, 329] on div "1" at bounding box center [595, 335] width 25 height 25
type input "[DATE]"
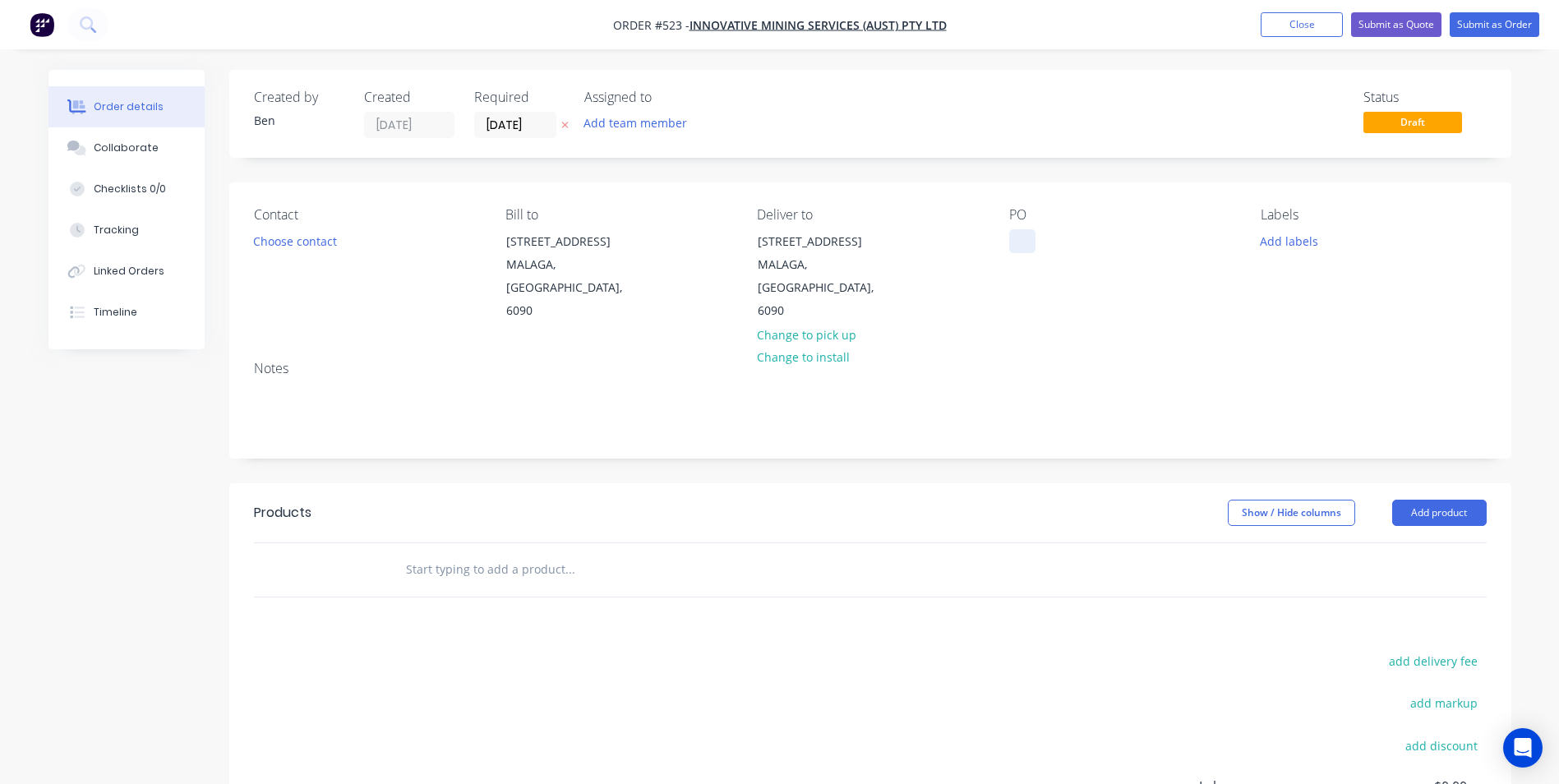
click at [1017, 232] on div at bounding box center [1022, 241] width 27 height 24
click at [1410, 499] on button "Add product" at bounding box center [1439, 512] width 95 height 27
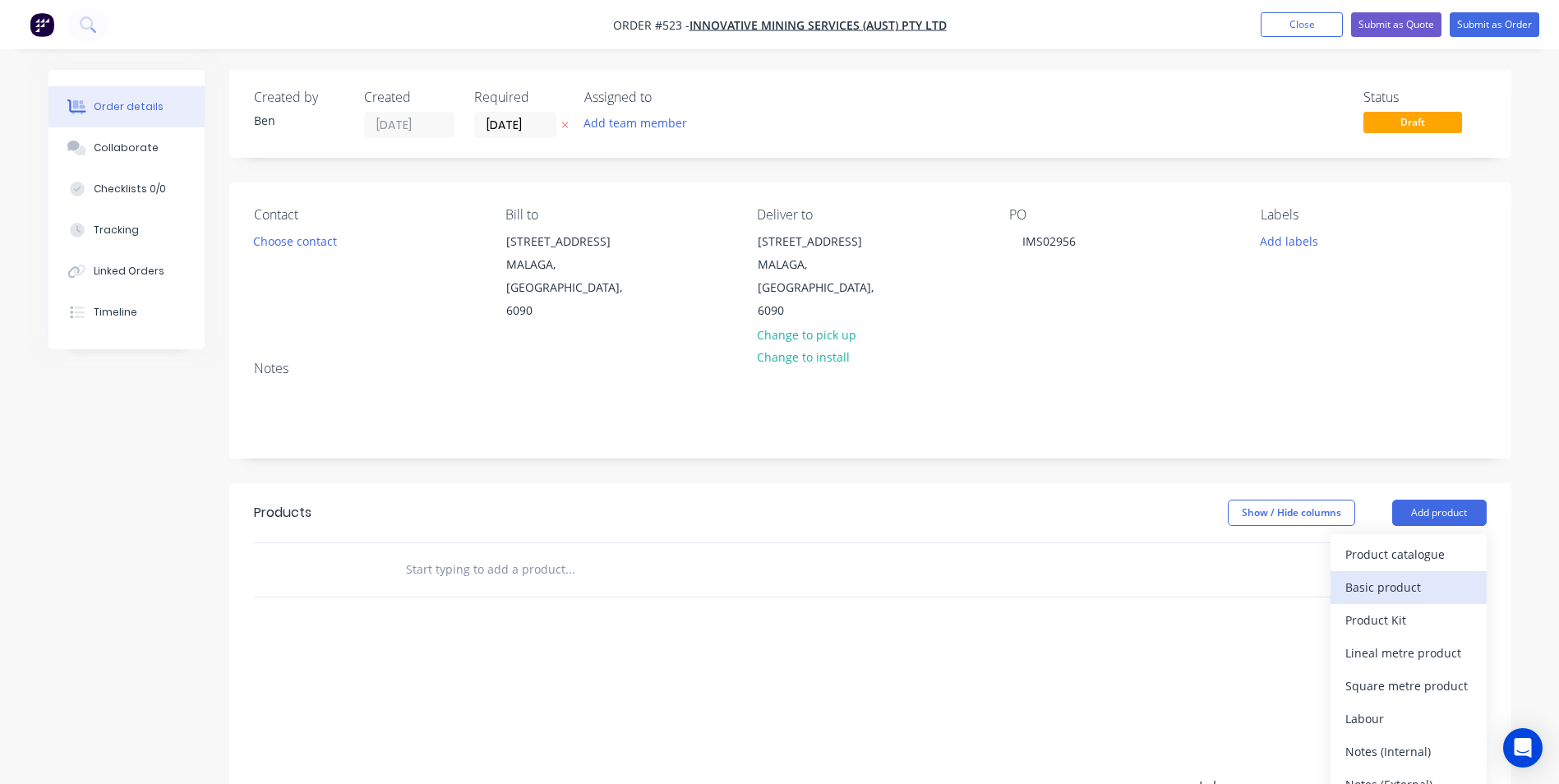
click at [1396, 575] on div "Basic product" at bounding box center [1408, 587] width 126 height 24
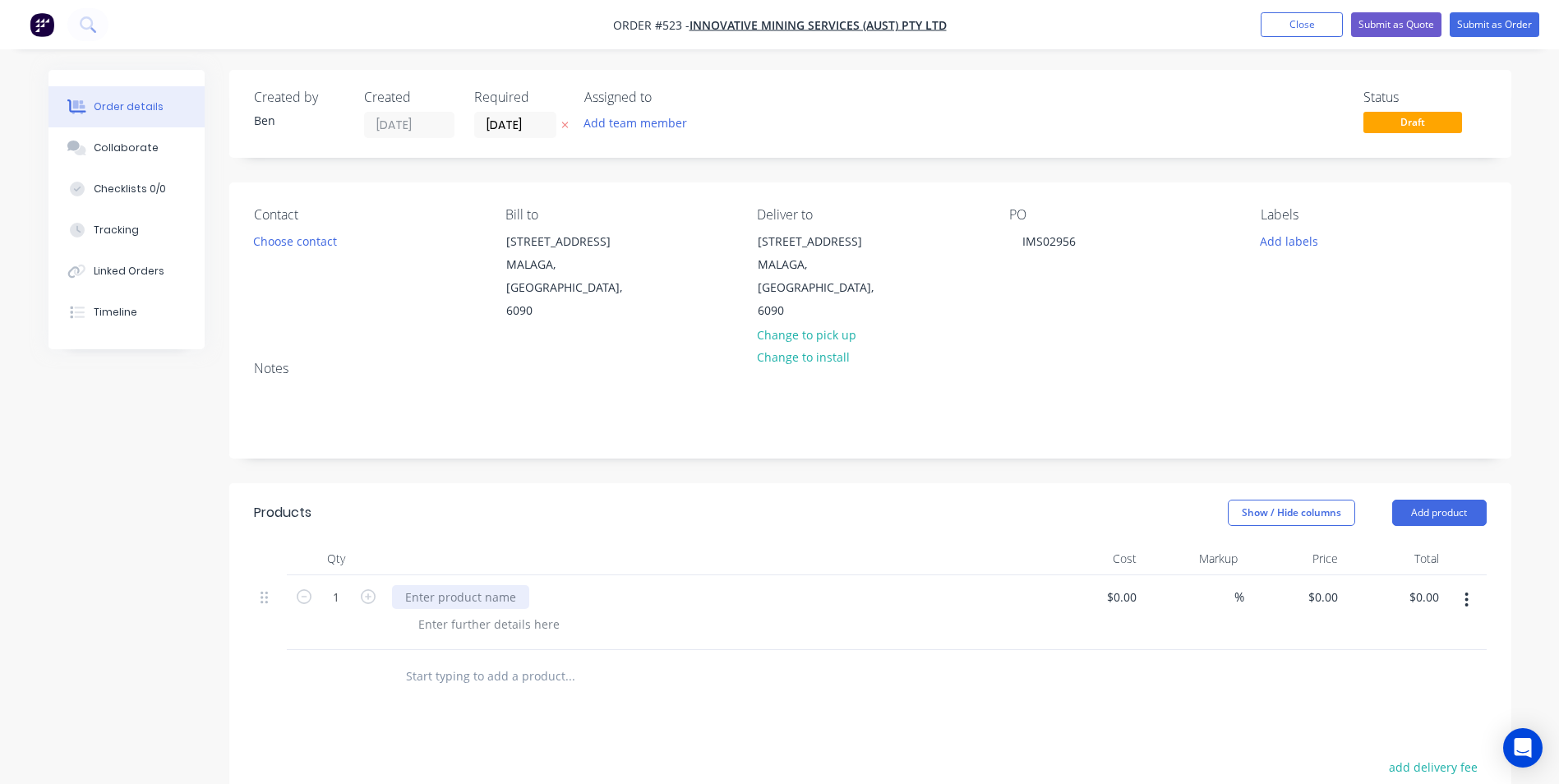
click at [459, 585] on div at bounding box center [460, 597] width 137 height 24
paste div
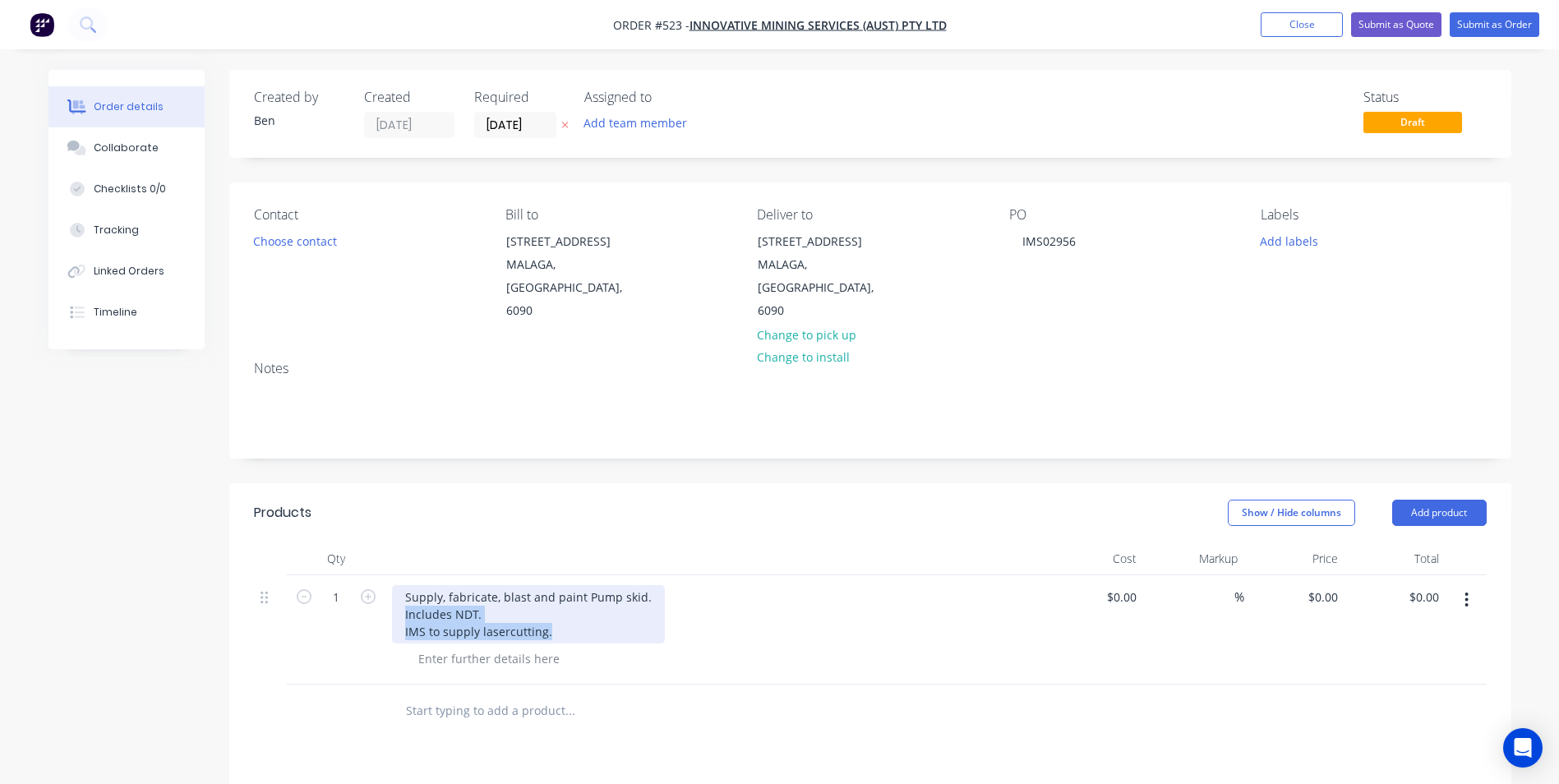
drag, startPoint x: 404, startPoint y: 590, endPoint x: 564, endPoint y: 614, distance: 161.8
click at [564, 614] on div "Supply, fabricate, blast and paint Pump skid. Includes NDT. IMS to supply laser…" at bounding box center [528, 614] width 273 height 58
drag, startPoint x: 431, startPoint y: 603, endPoint x: 574, endPoint y: 603, distance: 143.0
click at [574, 603] on div "Supply, fabricate, blast and paint Pump skid. Includes NDT. IMS to supply laser…" at bounding box center [528, 614] width 273 height 58
drag, startPoint x: 555, startPoint y: 609, endPoint x: 403, endPoint y: 591, distance: 153.1
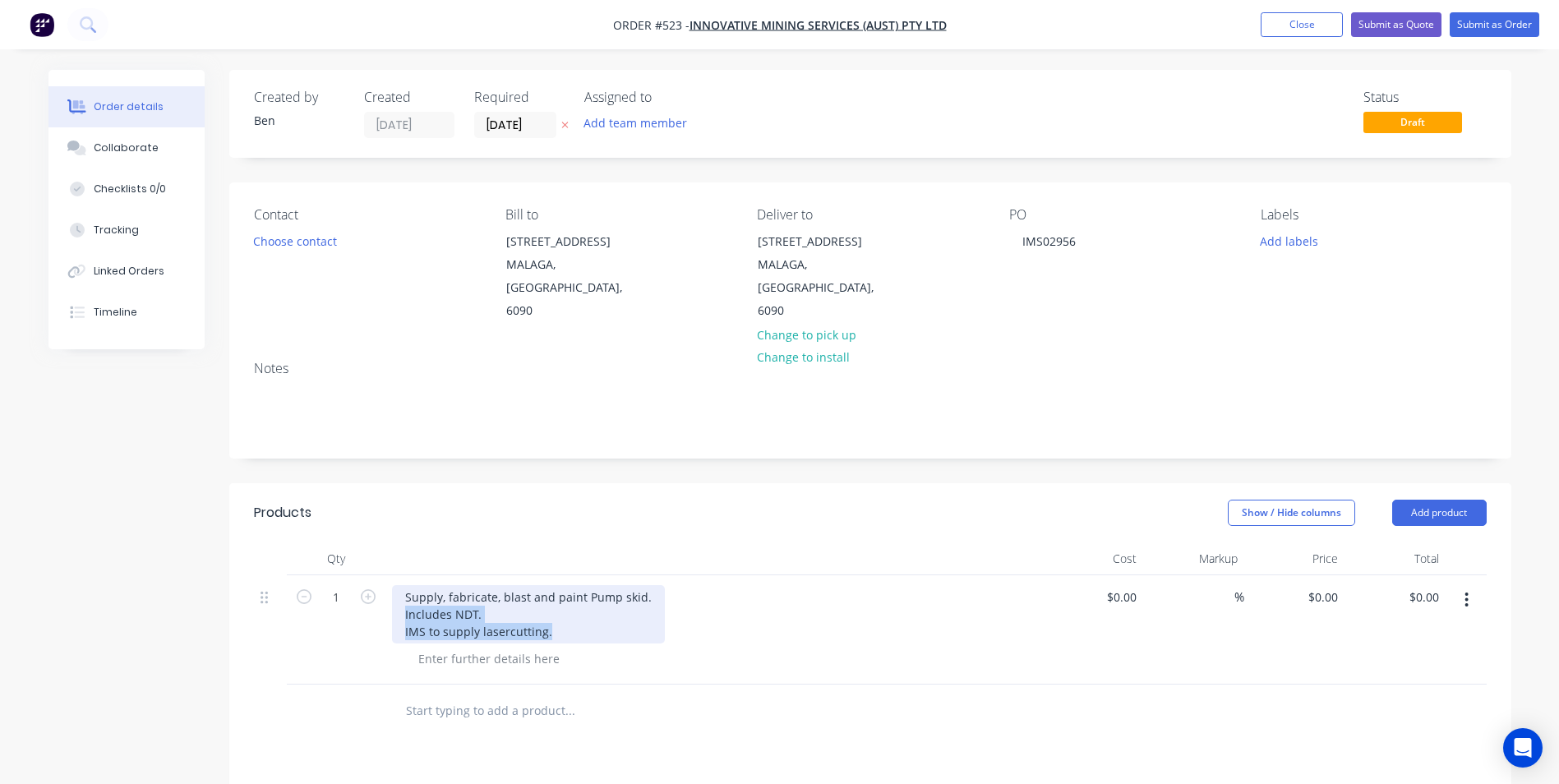
click at [403, 591] on div "Supply, fabricate, blast and paint Pump skid. Includes NDT. IMS to supply laser…" at bounding box center [528, 614] width 273 height 58
copy div "Includes NDT. IMS to supply lasercutting."
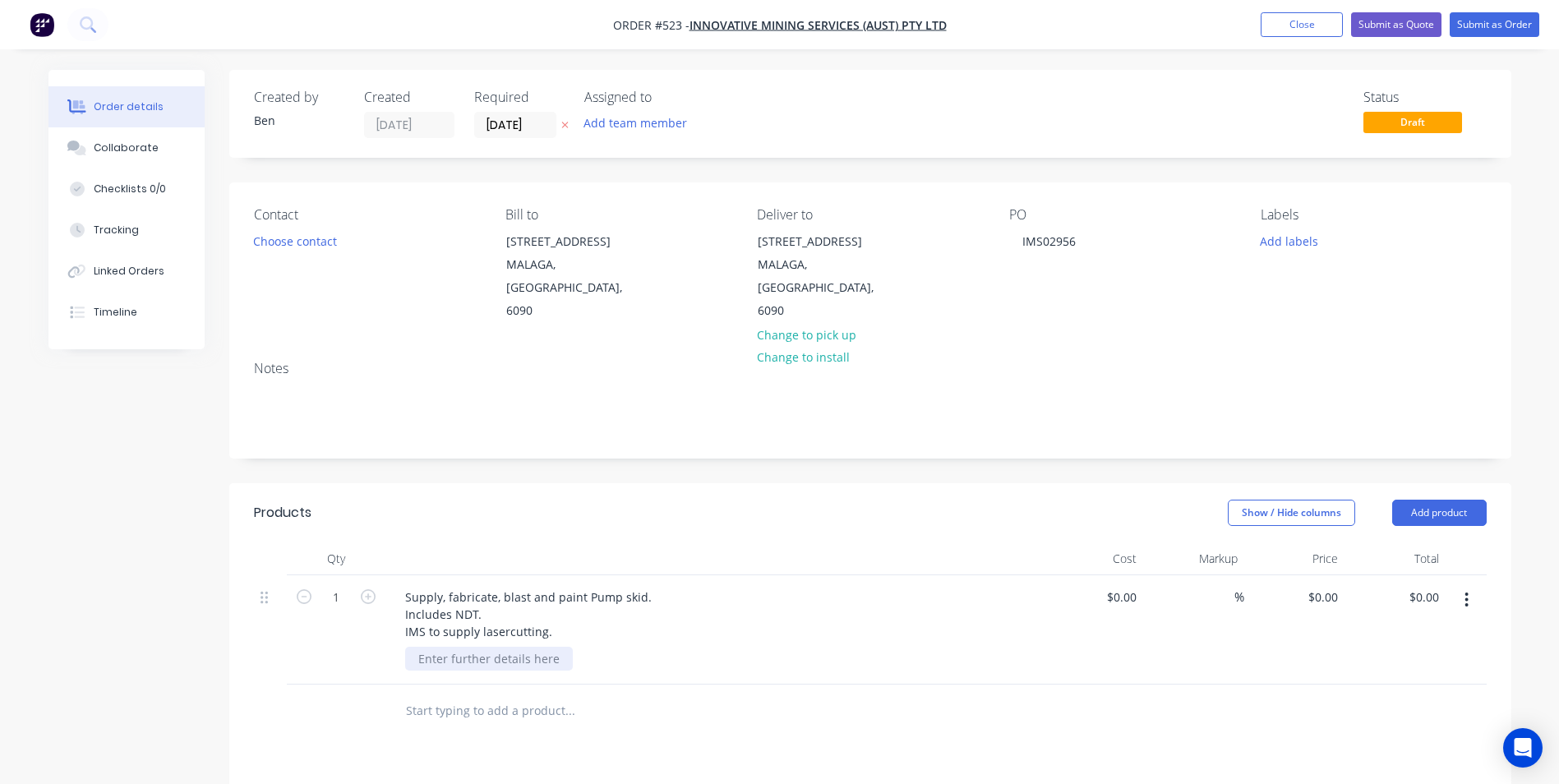
click at [438, 647] on div at bounding box center [489, 659] width 168 height 24
click at [468, 647] on div at bounding box center [489, 659] width 168 height 24
paste div
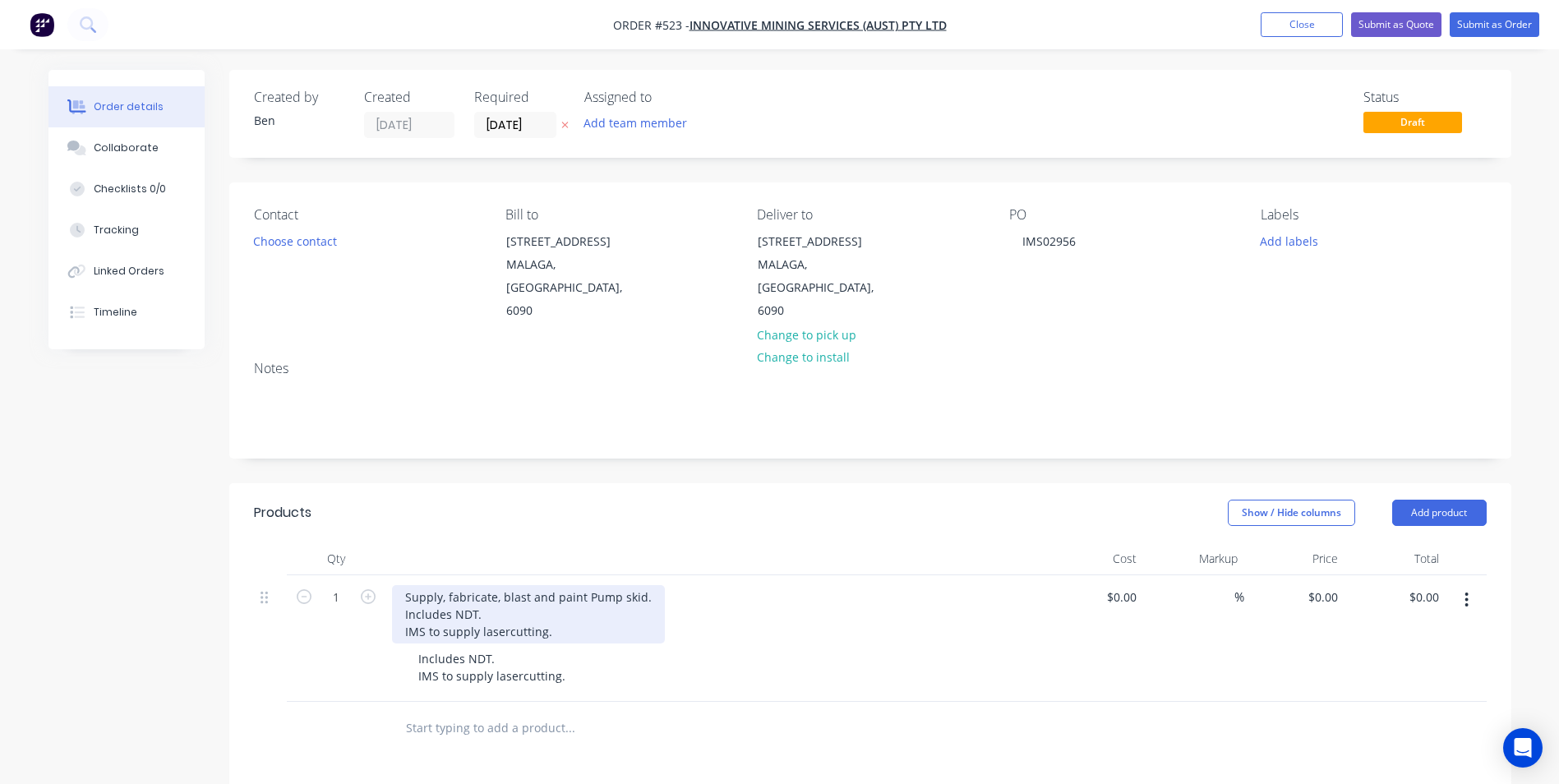
click at [548, 612] on div "Supply, fabricate, blast and paint Pump skid. Includes NDT. IMS to supply laser…" at bounding box center [528, 614] width 273 height 58
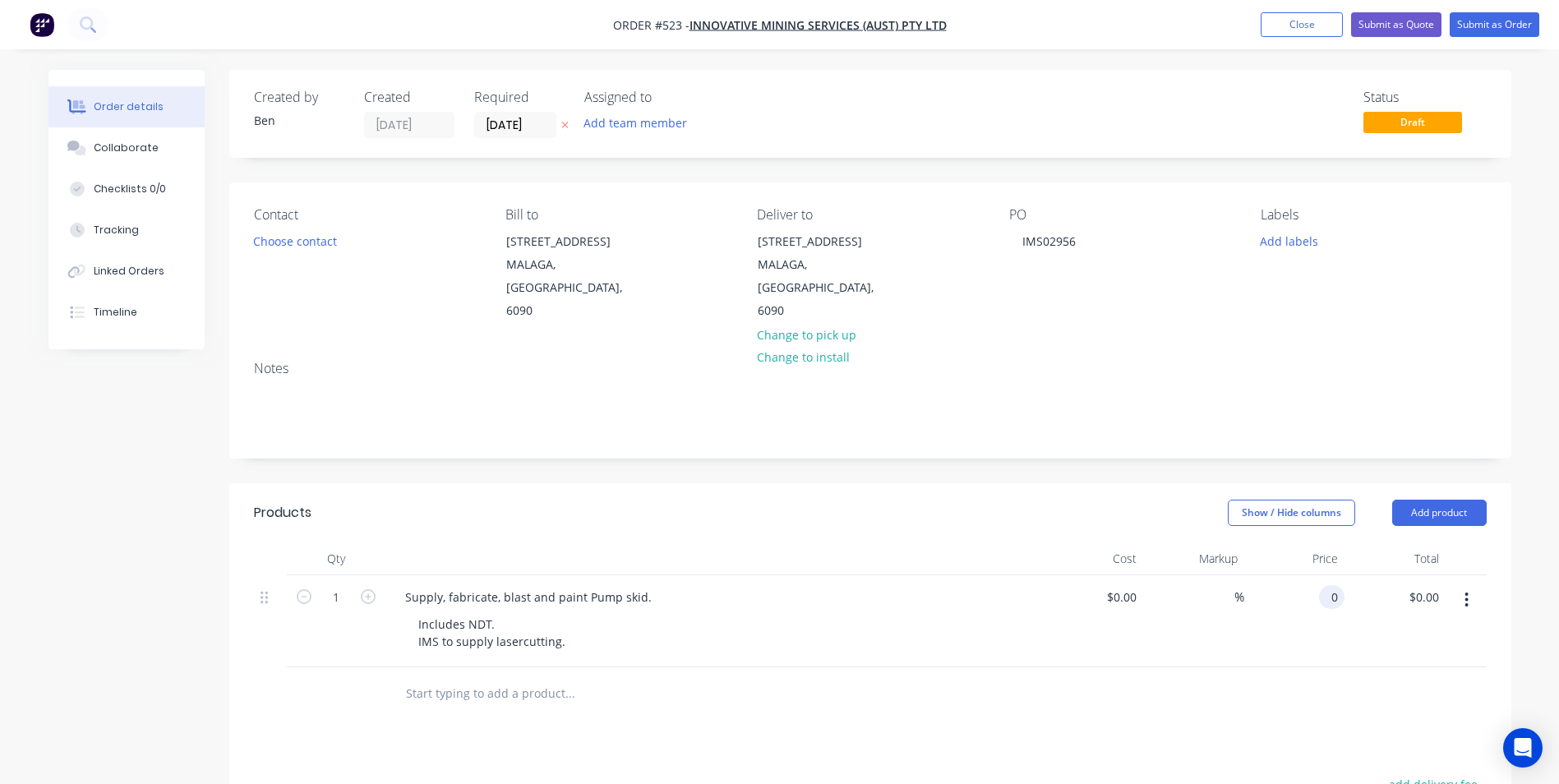
click at [1318, 580] on div "0 0" at bounding box center [1295, 621] width 101 height 92
type input "$6,815.00"
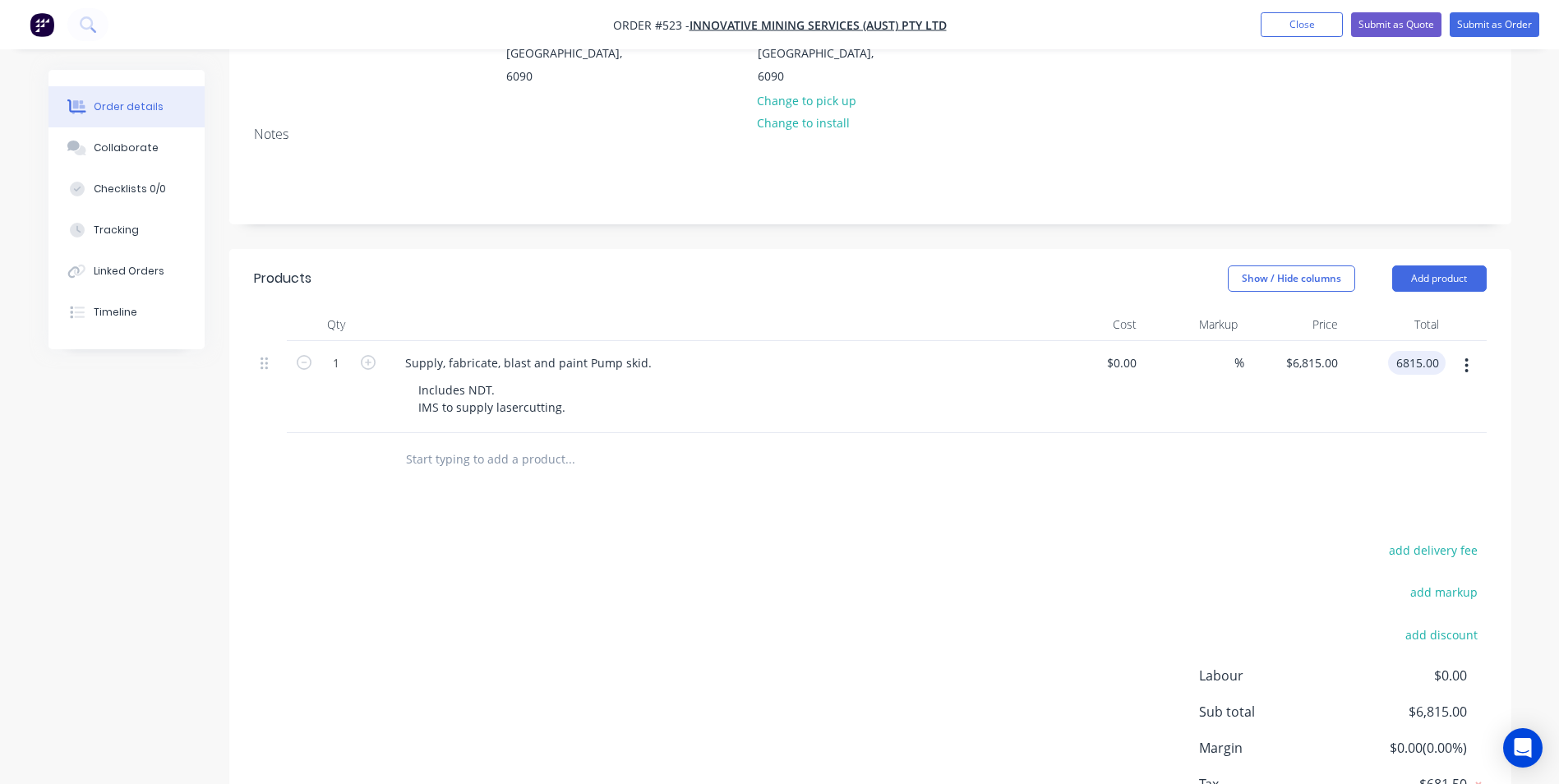
scroll to position [333, 0]
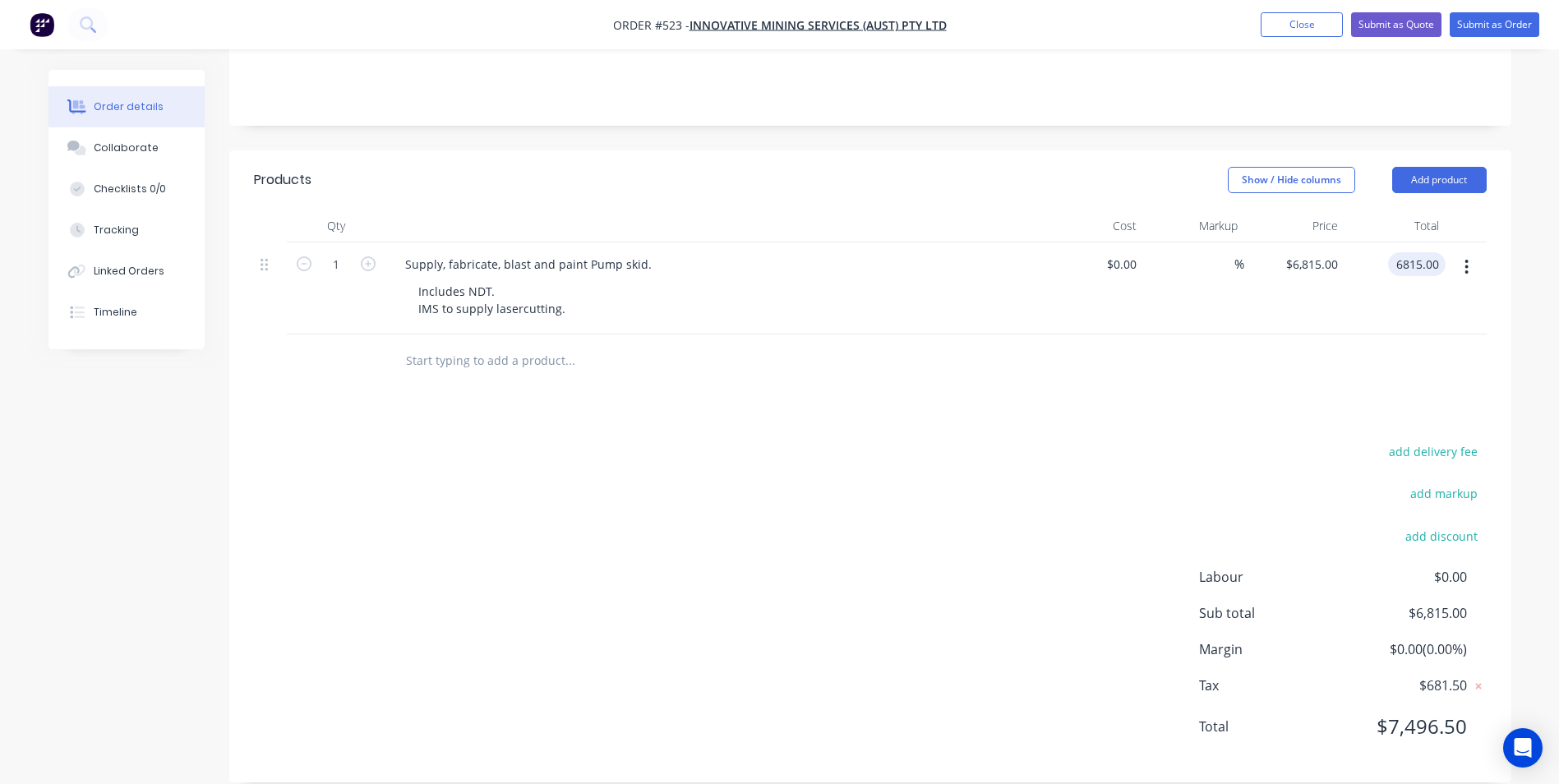
type input "$6,815.00"
click at [934, 528] on div "add delivery fee add markup add discount Labour $0.00 Sub total $6,815.00 Margi…" at bounding box center [871, 599] width 1233 height 317
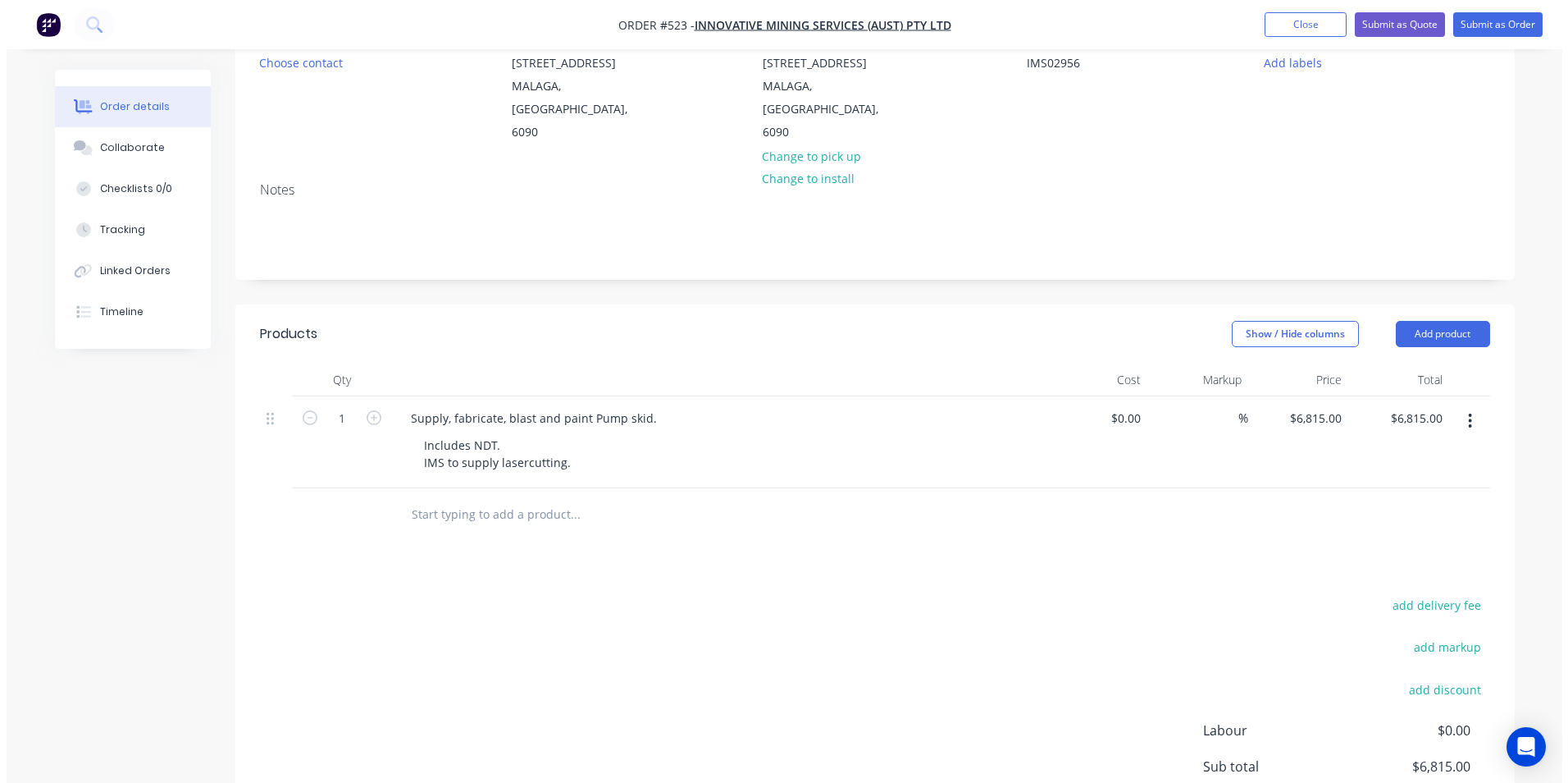
scroll to position [0, 0]
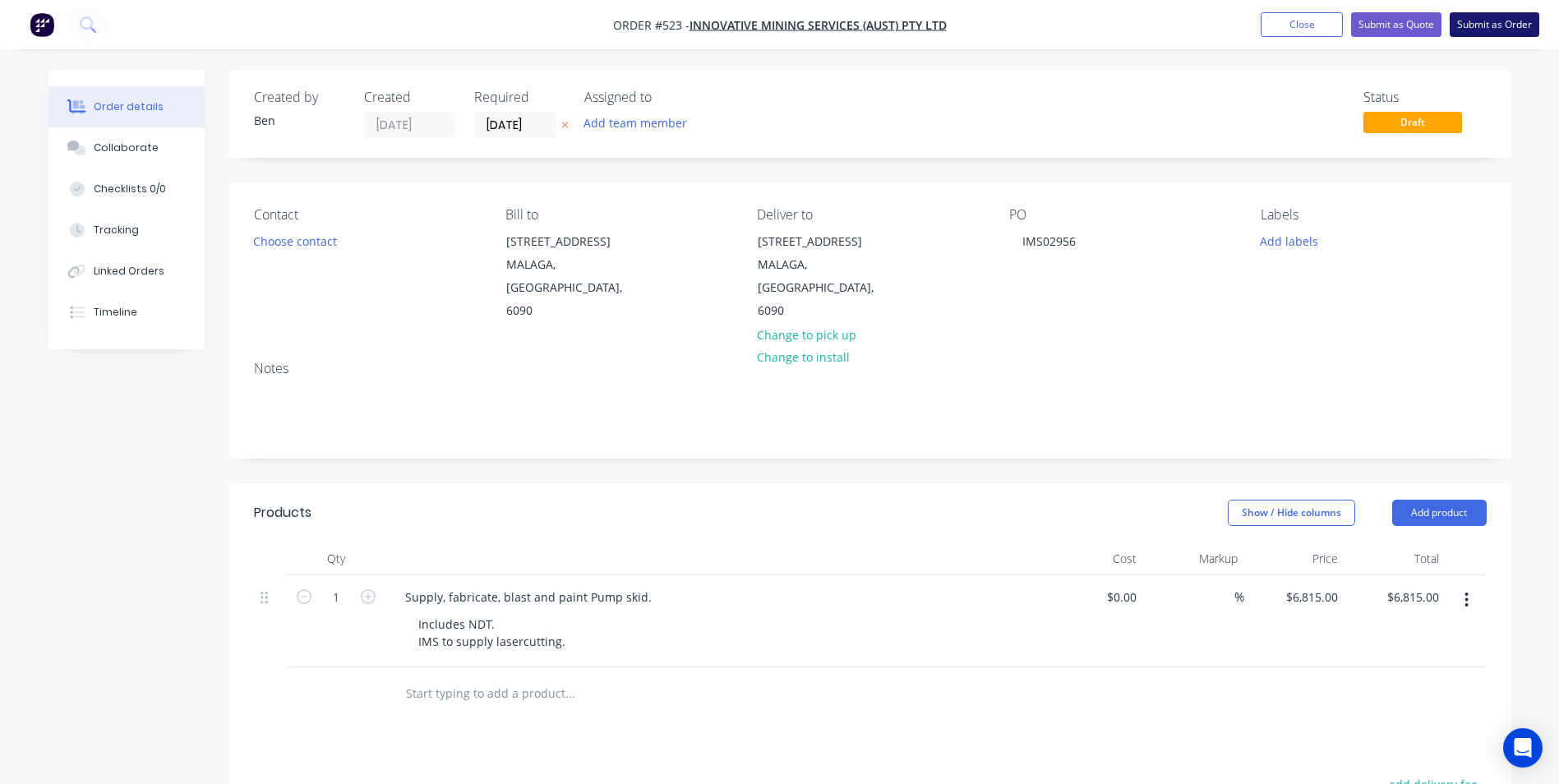
click at [1470, 28] on button "Submit as Order" at bounding box center [1494, 24] width 89 height 25
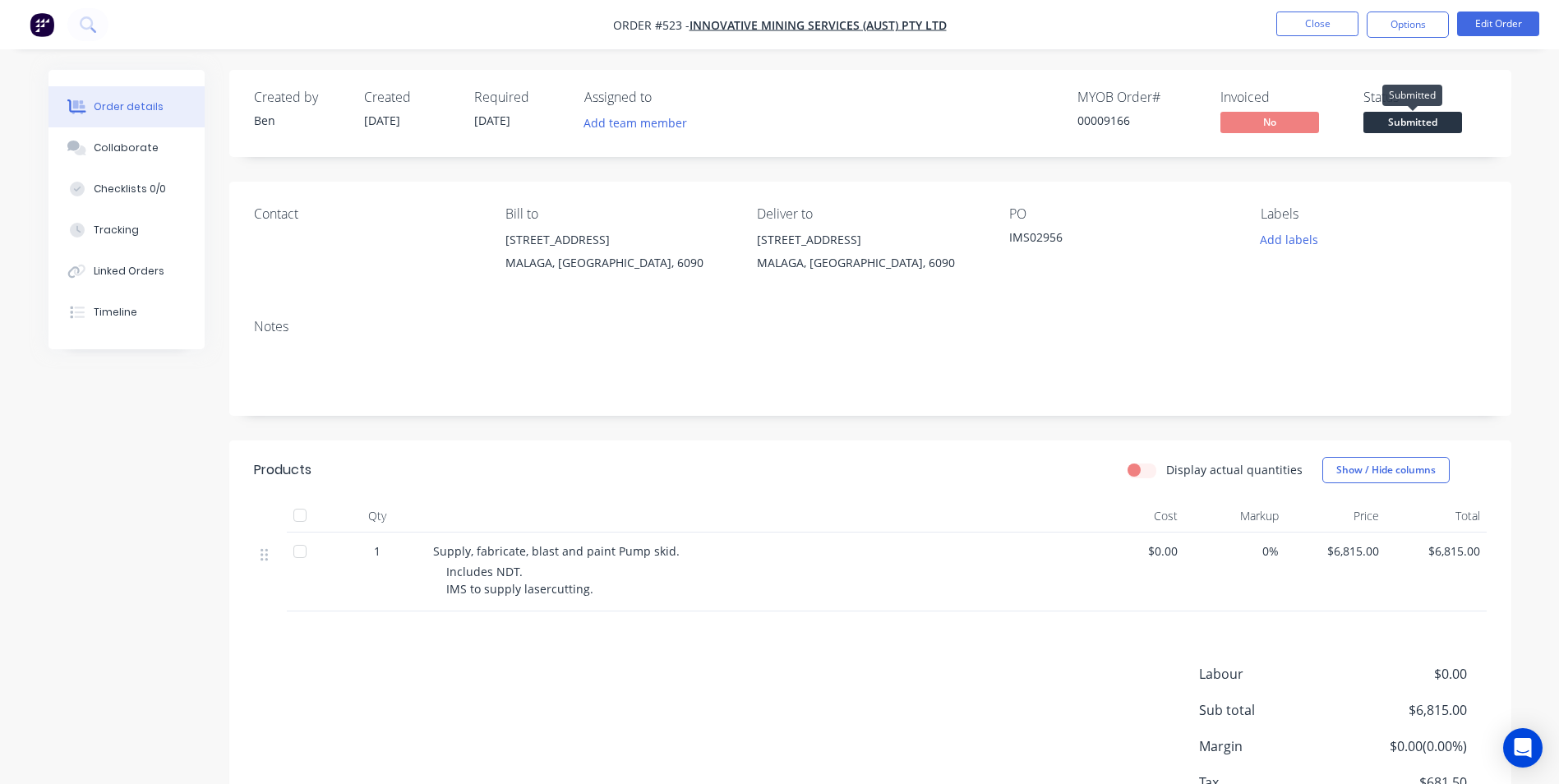
click at [1410, 126] on span "Submitted" at bounding box center [1412, 122] width 99 height 20
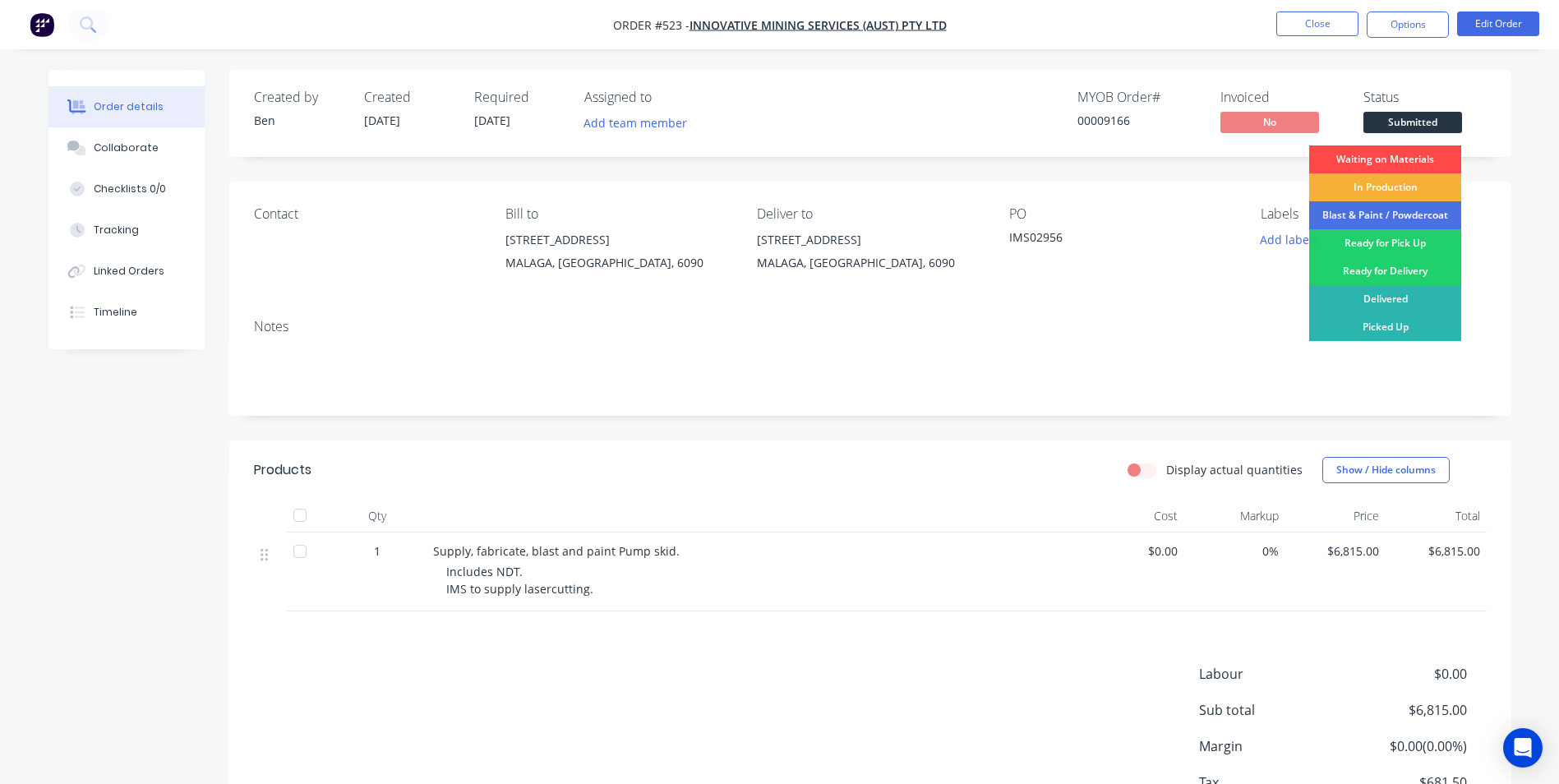
click at [1405, 156] on div "Waiting on Materials" at bounding box center [1385, 159] width 152 height 28
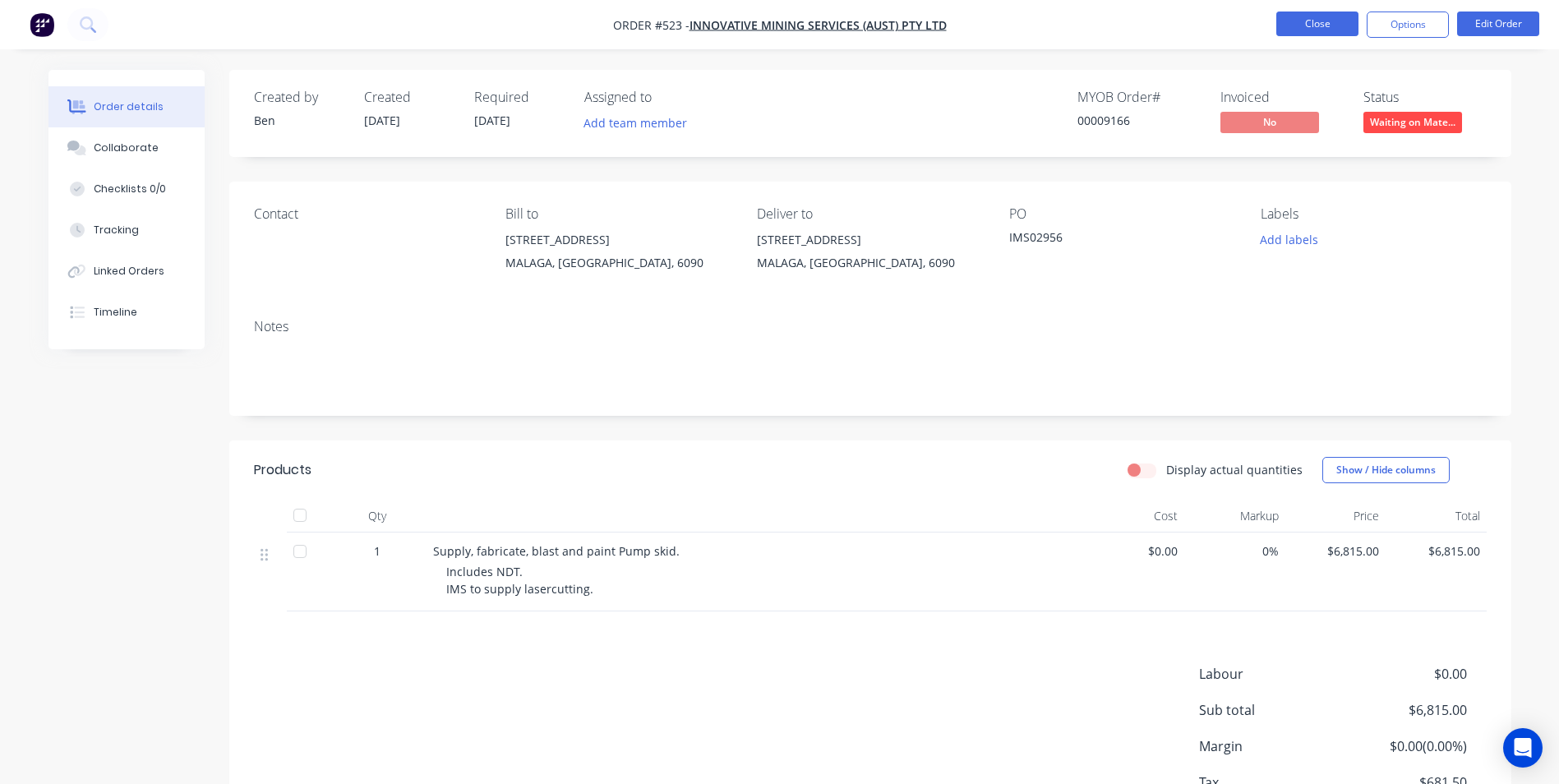
click at [1335, 23] on button "Close" at bounding box center [1317, 23] width 82 height 25
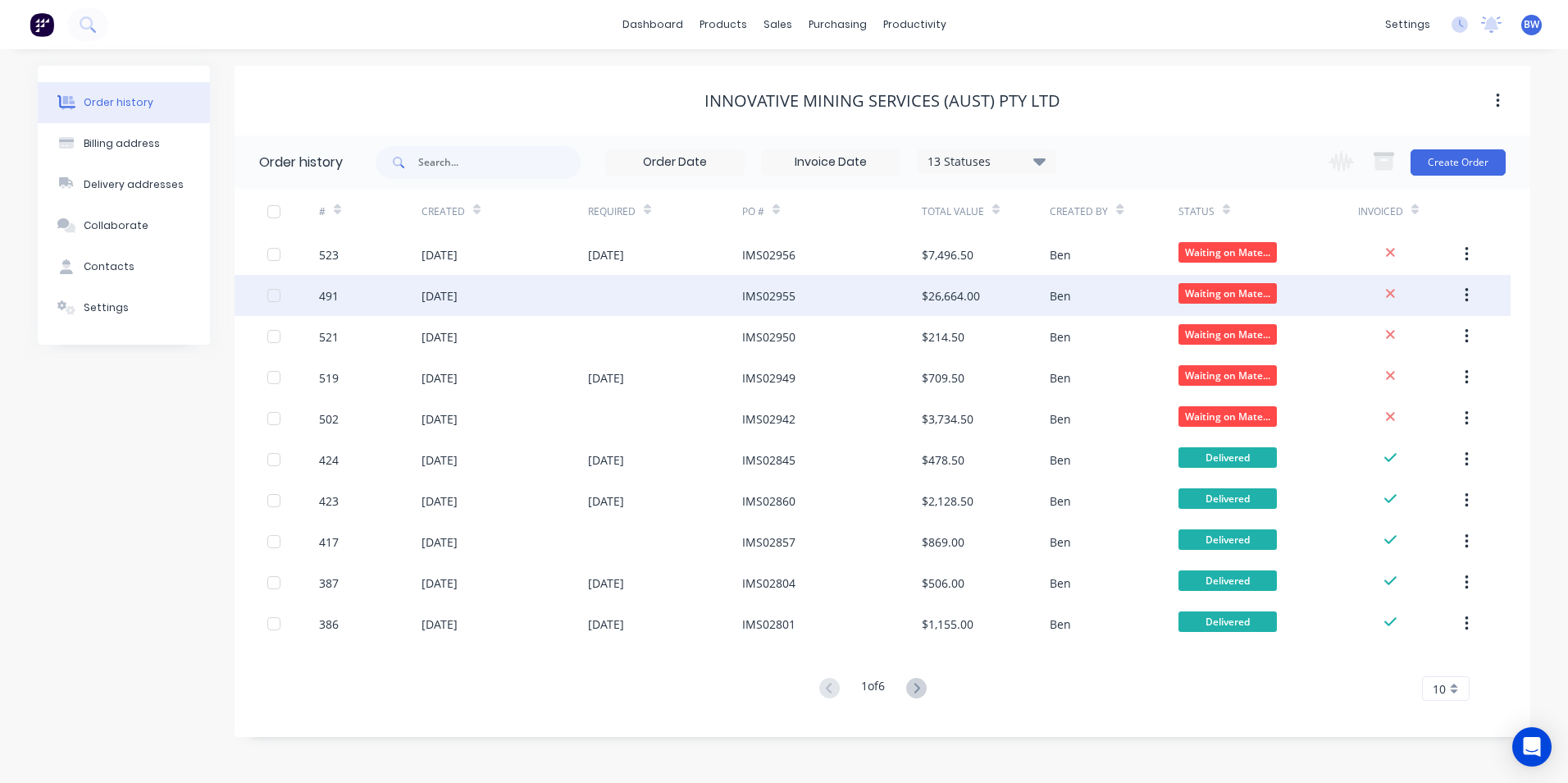
click at [745, 294] on div "IMS02955" at bounding box center [769, 295] width 53 height 17
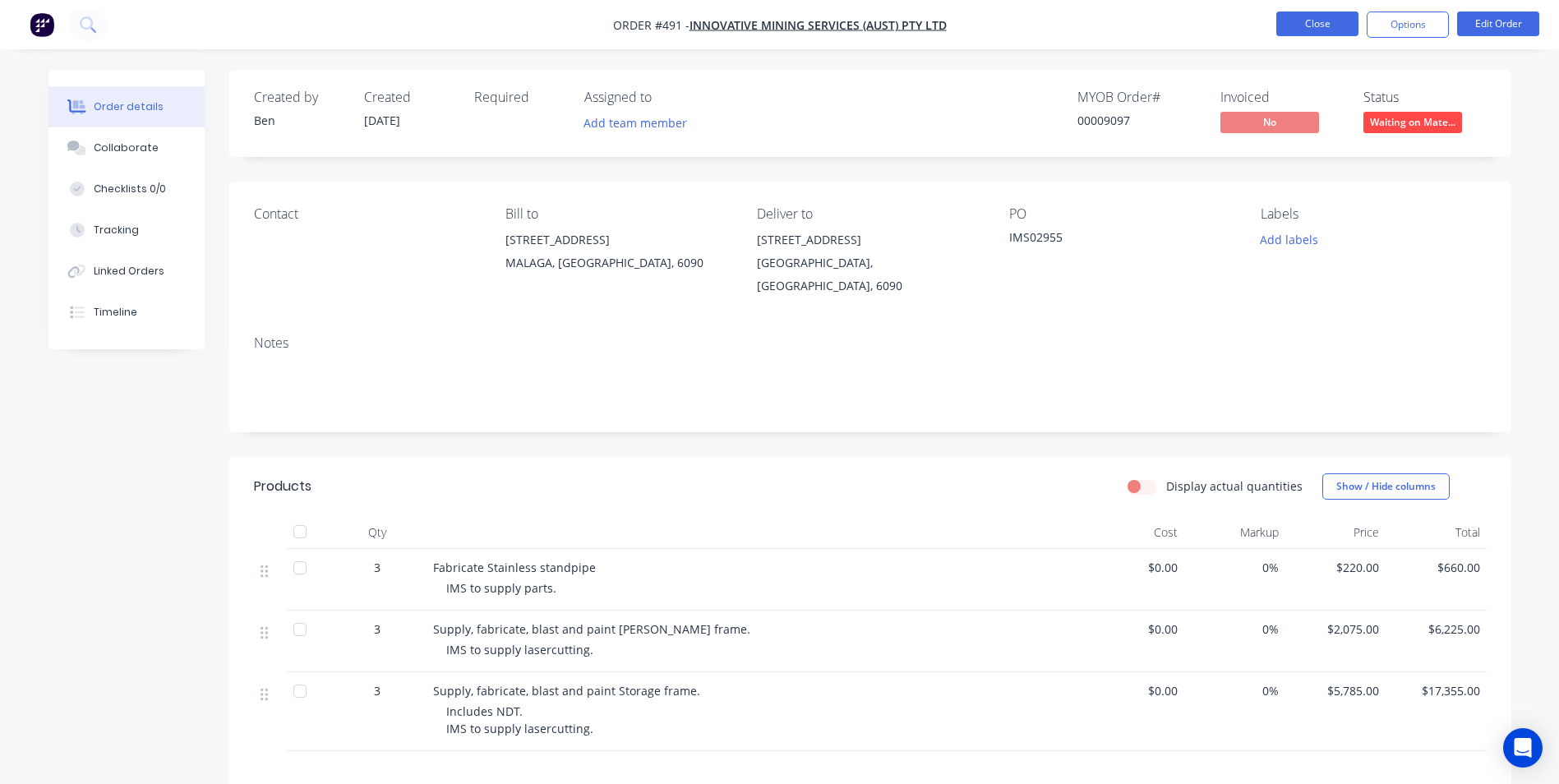
click at [1312, 27] on button "Close" at bounding box center [1317, 23] width 82 height 25
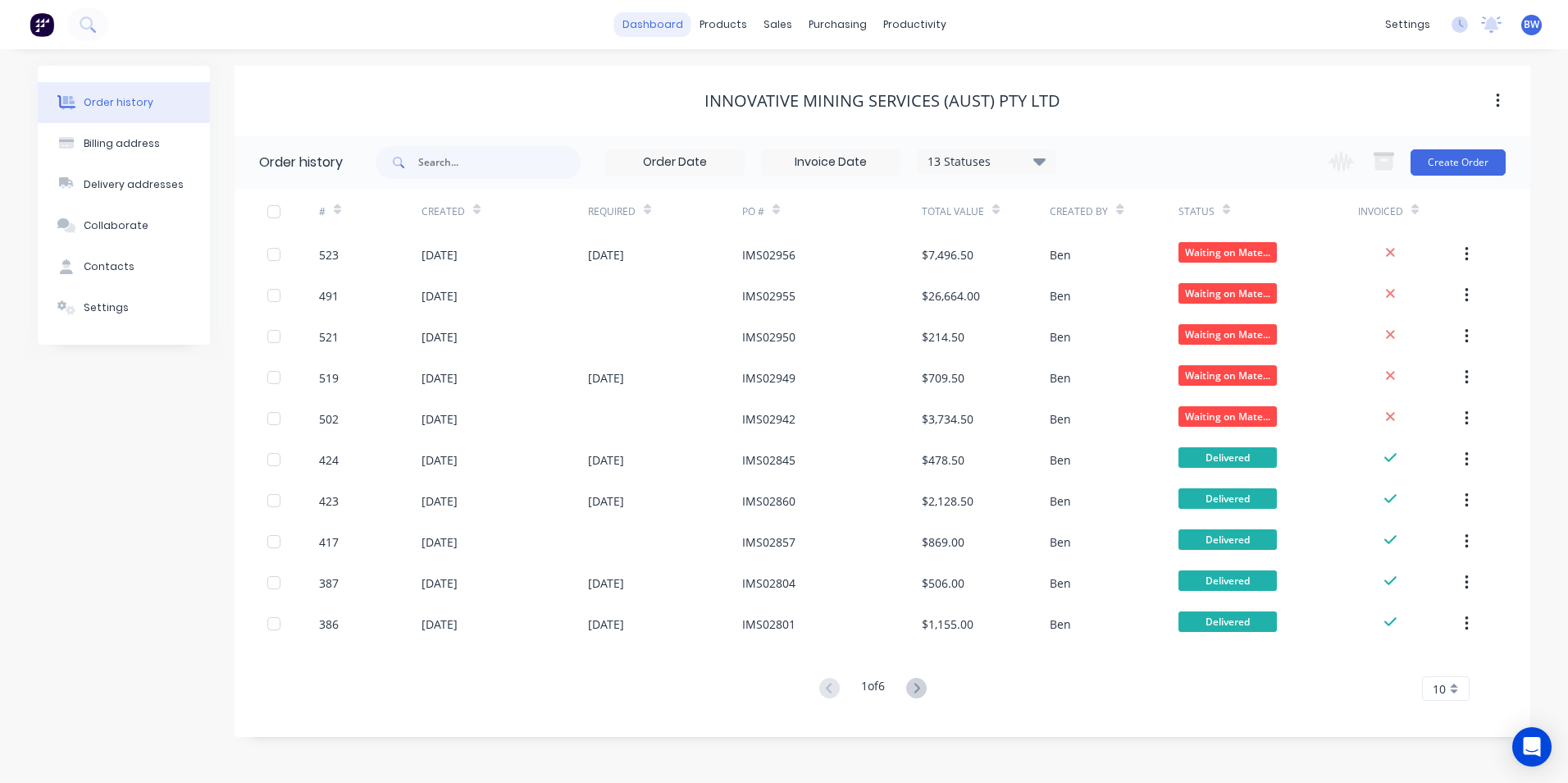
click at [676, 23] on link "dashboard" at bounding box center [653, 24] width 77 height 25
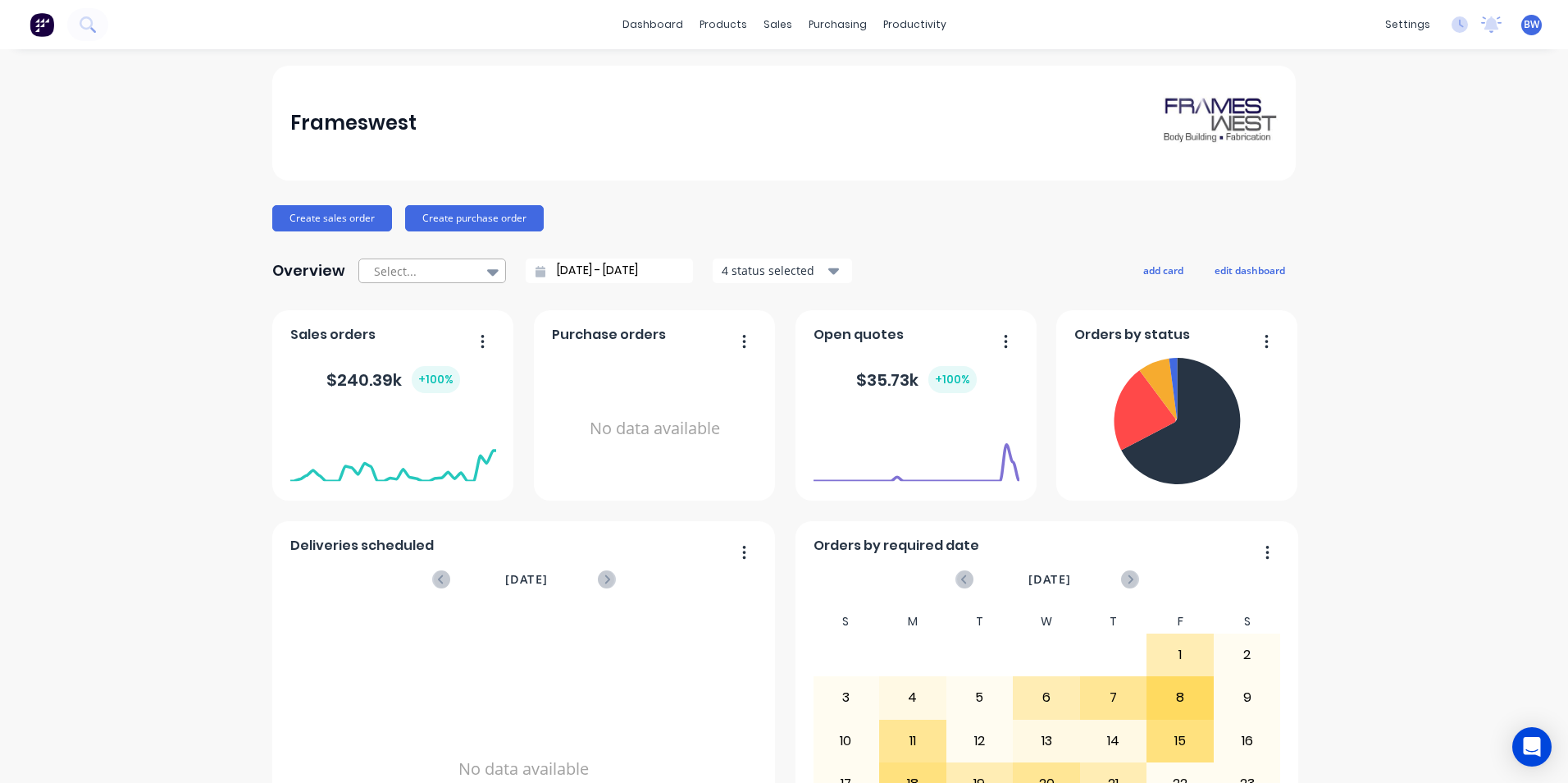
click at [481, 273] on div at bounding box center [493, 271] width 25 height 28
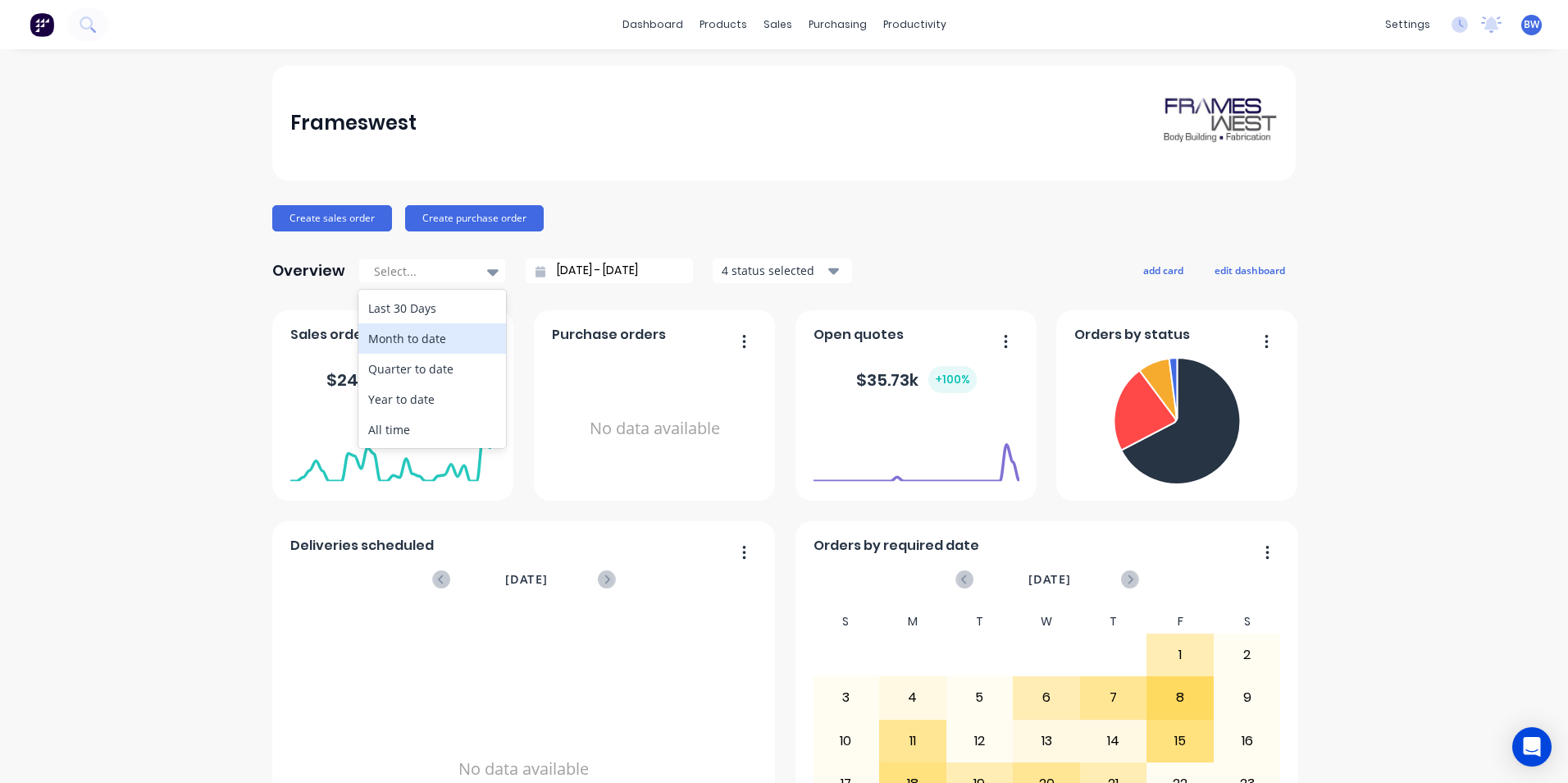
click at [453, 332] on div "Month to date" at bounding box center [432, 338] width 148 height 30
type input "[DATE] - [DATE]"
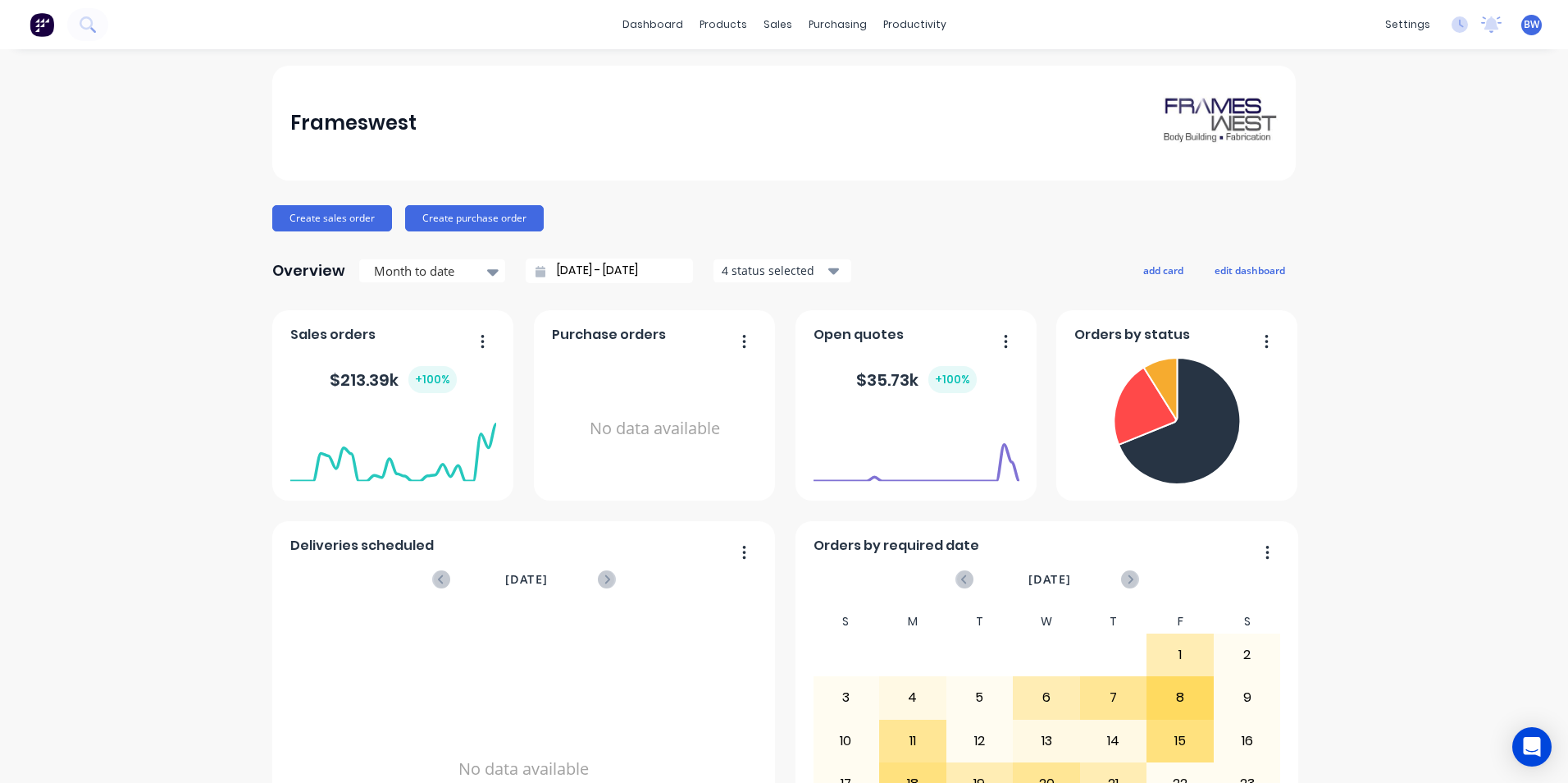
click at [806, 271] on div "4 status selected" at bounding box center [773, 271] width 103 height 17
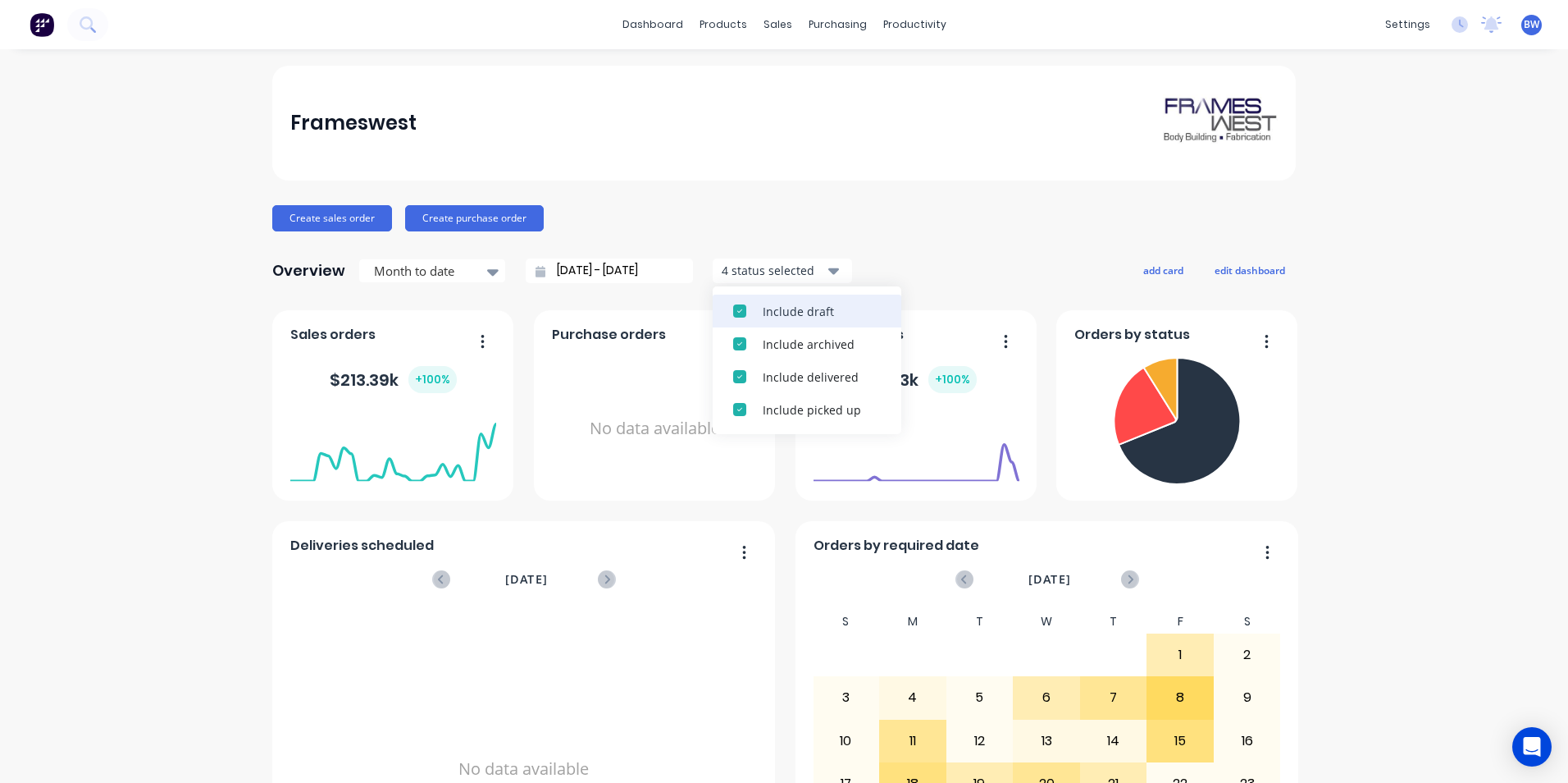
click at [806, 307] on div "Include draft" at bounding box center [822, 311] width 118 height 17
click at [806, 307] on div "Include archived" at bounding box center [822, 311] width 118 height 17
click at [884, 202] on div "Frameswest Create sales order Create purchase order Overview Month to date [DAT…" at bounding box center [784, 493] width 1024 height 857
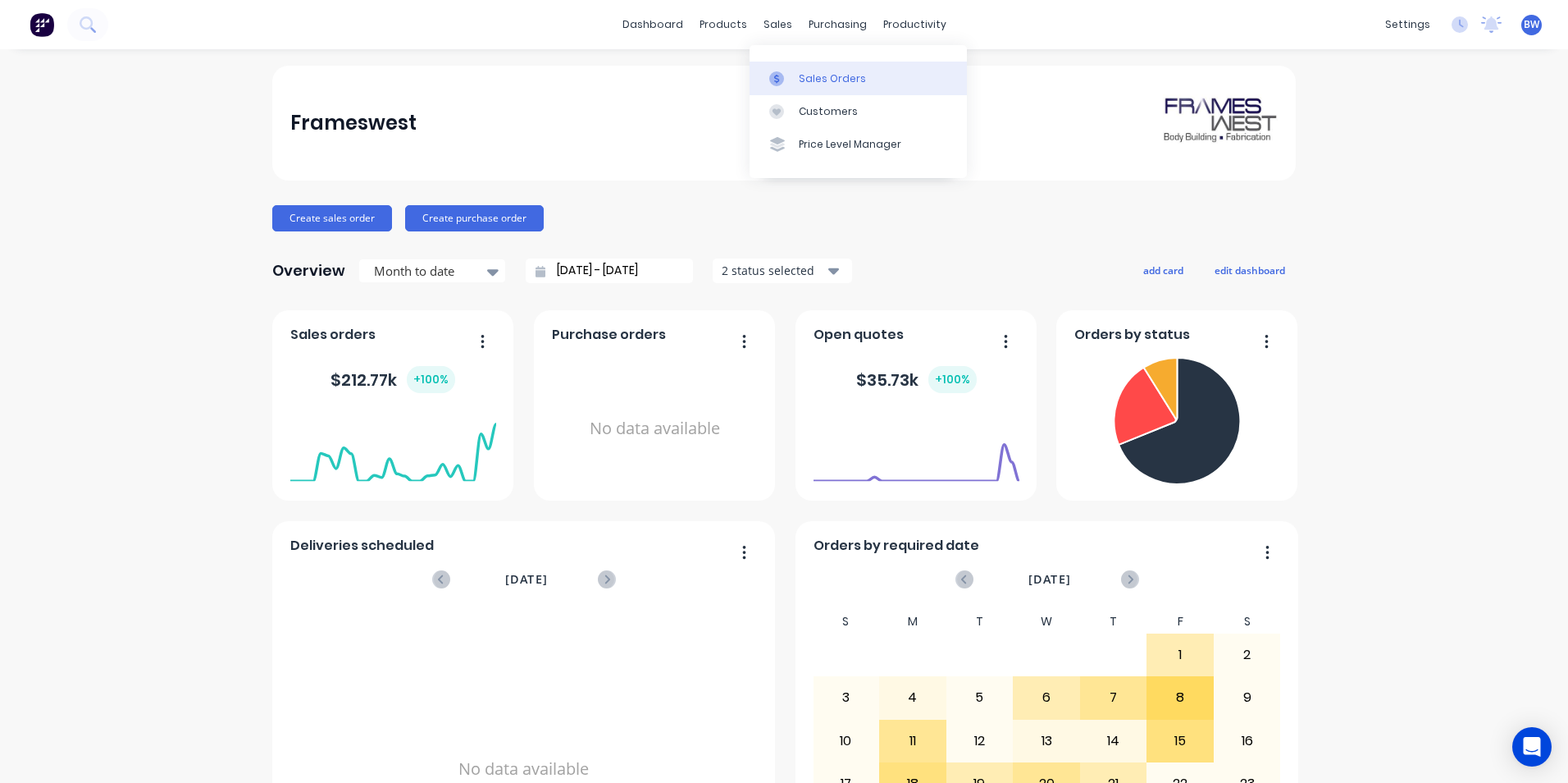
click at [799, 74] on div "Sales Orders" at bounding box center [832, 79] width 67 height 15
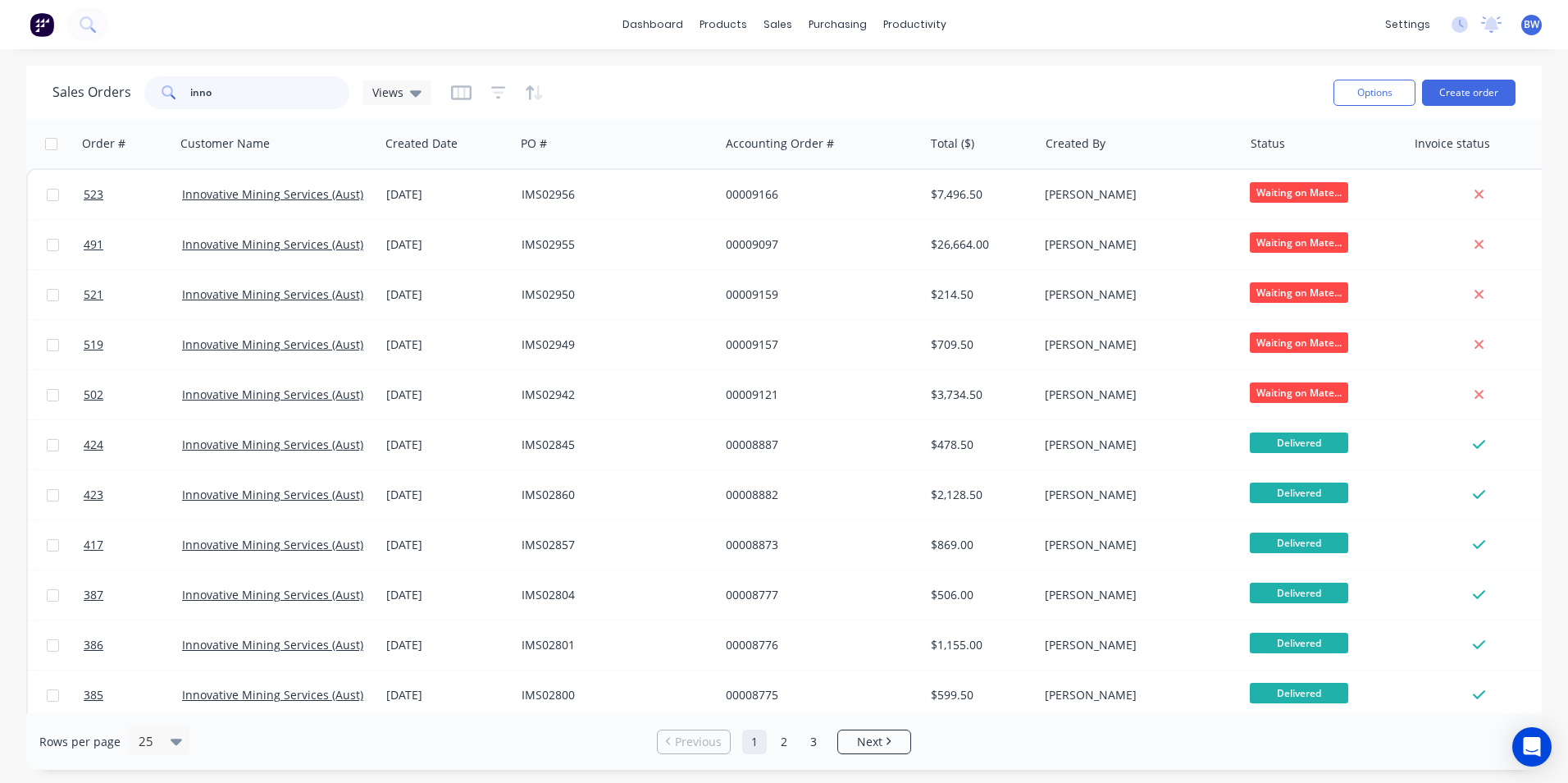
click at [277, 101] on input "inno" at bounding box center [270, 93] width 160 height 33
type input "i"
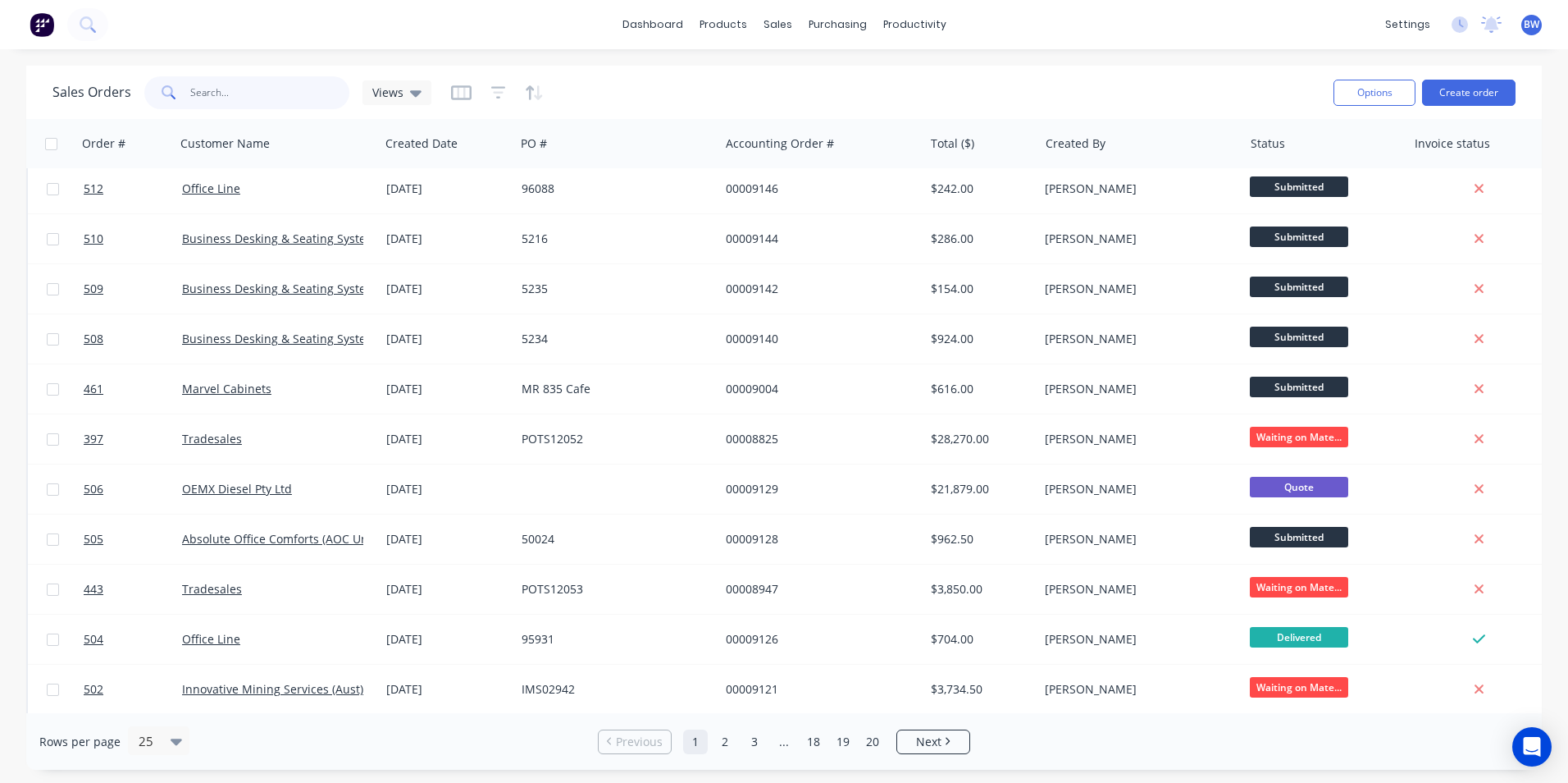
scroll to position [715, 0]
